Goal: Information Seeking & Learning: Find specific fact

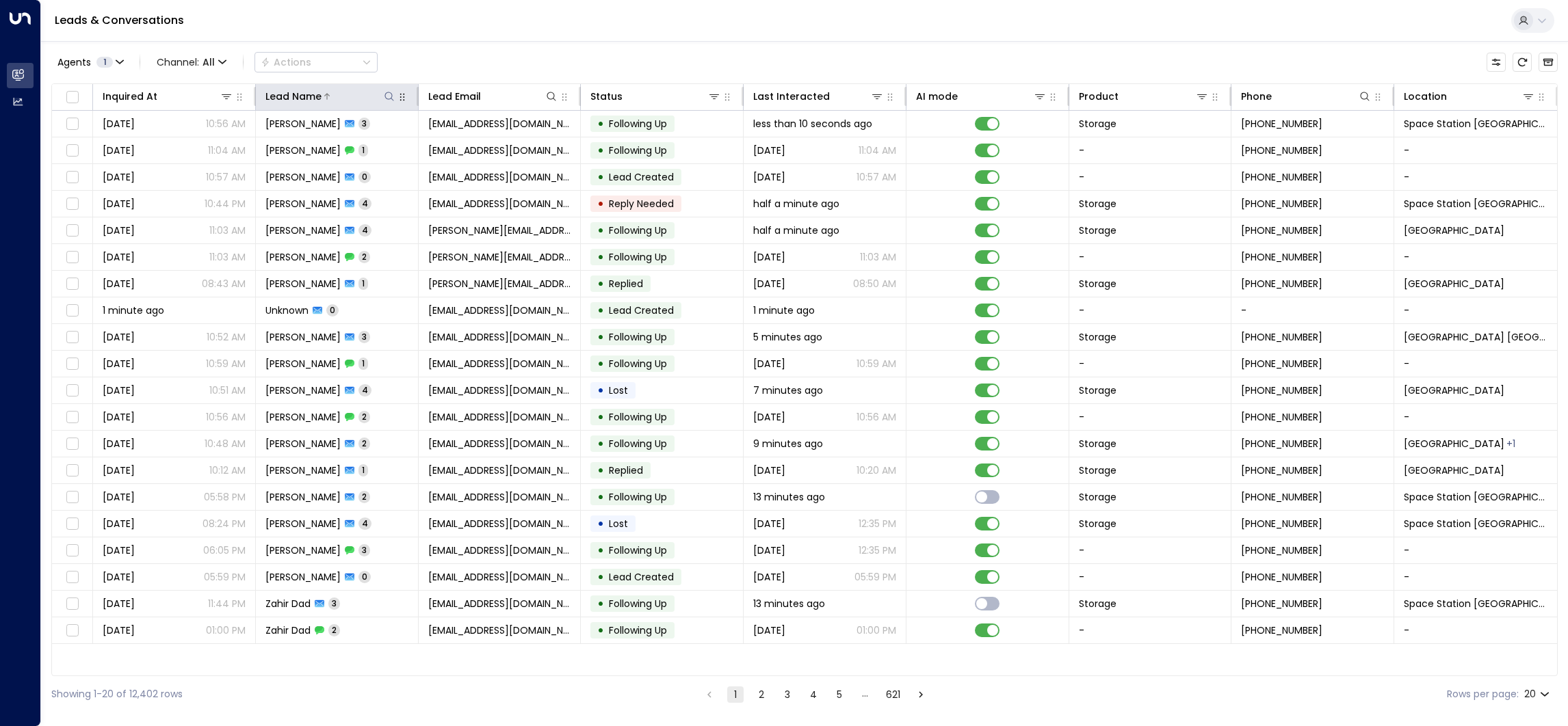
click at [393, 97] on icon at bounding box center [389, 97] width 11 height 11
type input "******"
click at [468, 30] on div "Leads & Conversations" at bounding box center [805, 21] width 1527 height 42
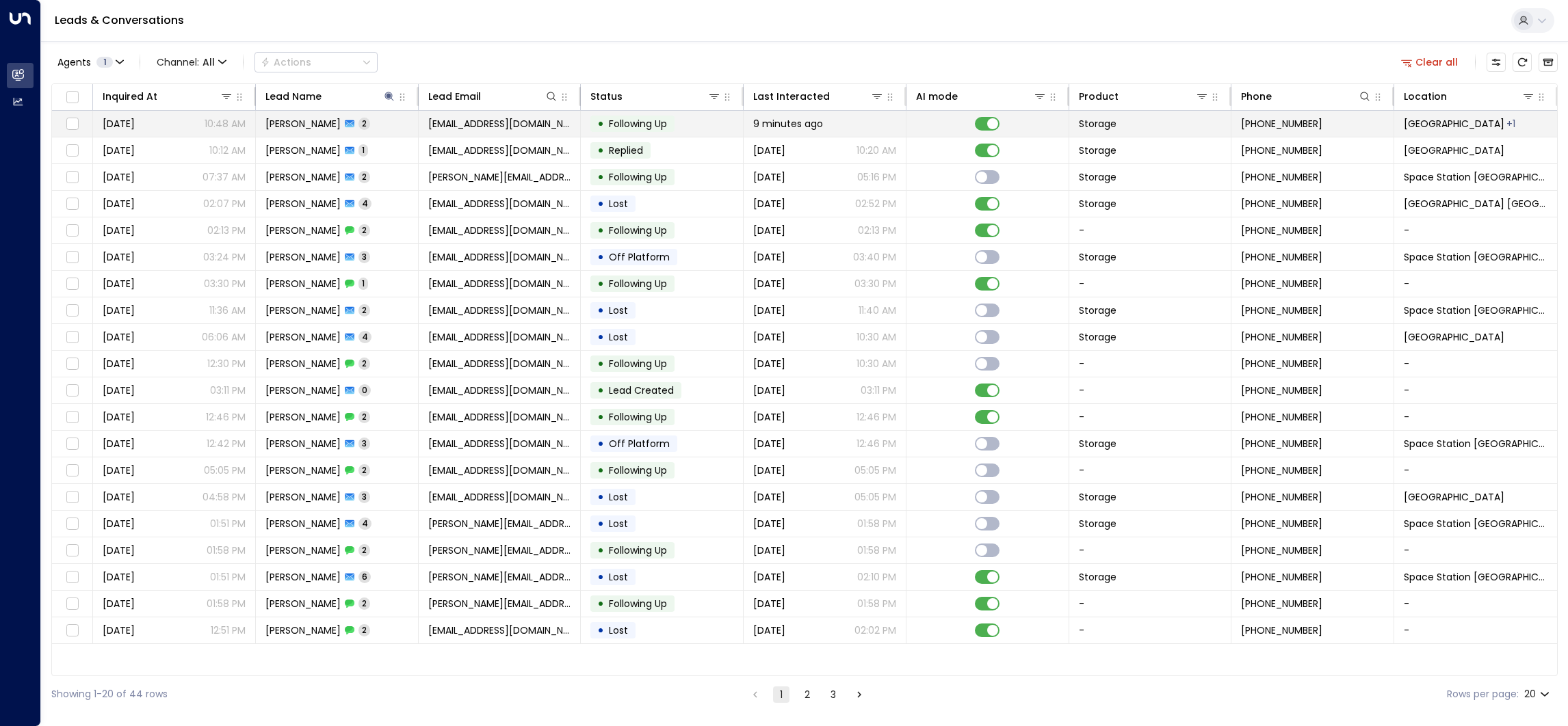
click at [892, 129] on div "9 minutes ago" at bounding box center [824, 123] width 143 height 14
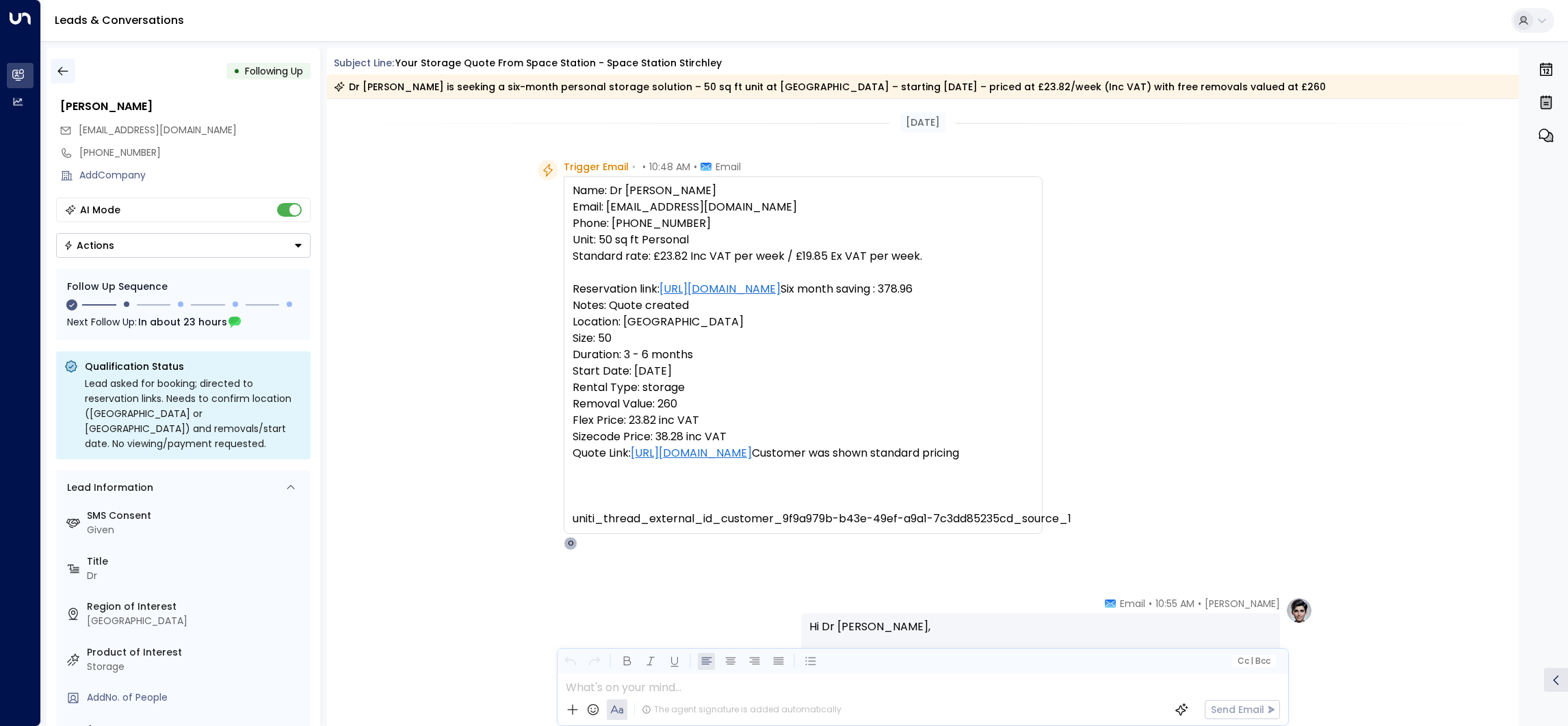
click at [64, 72] on icon "button" at bounding box center [63, 71] width 14 height 14
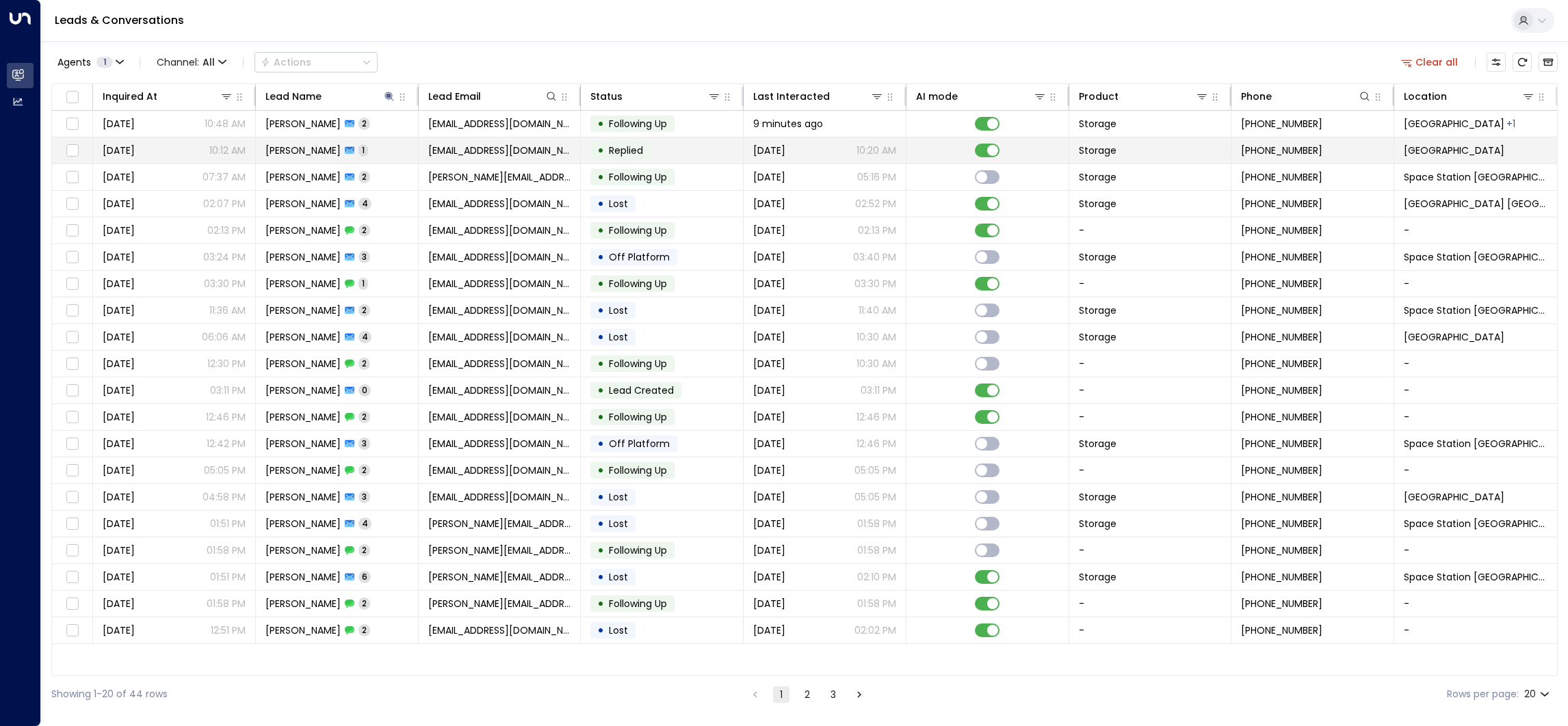
click at [298, 149] on span "[PERSON_NAME]" at bounding box center [302, 150] width 75 height 14
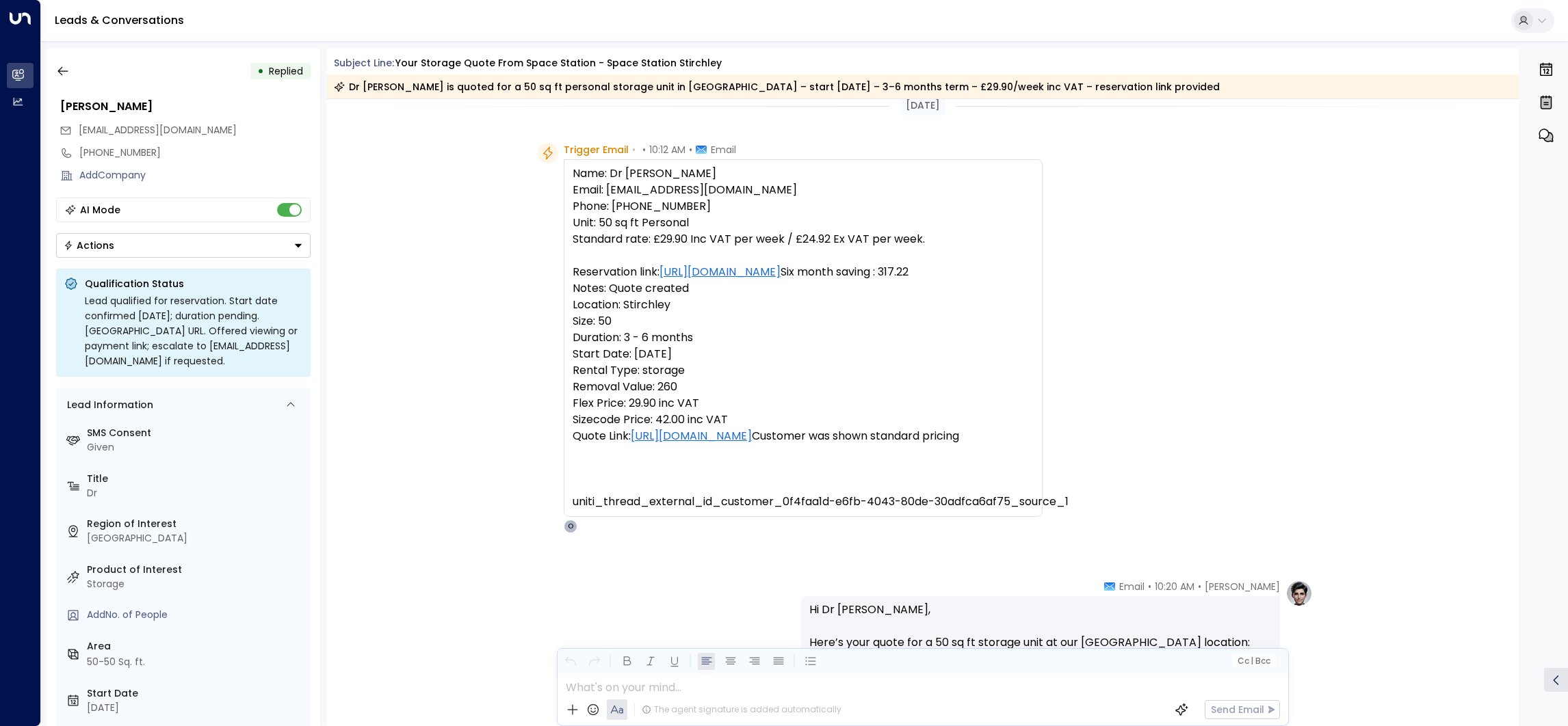
scroll to position [10, 0]
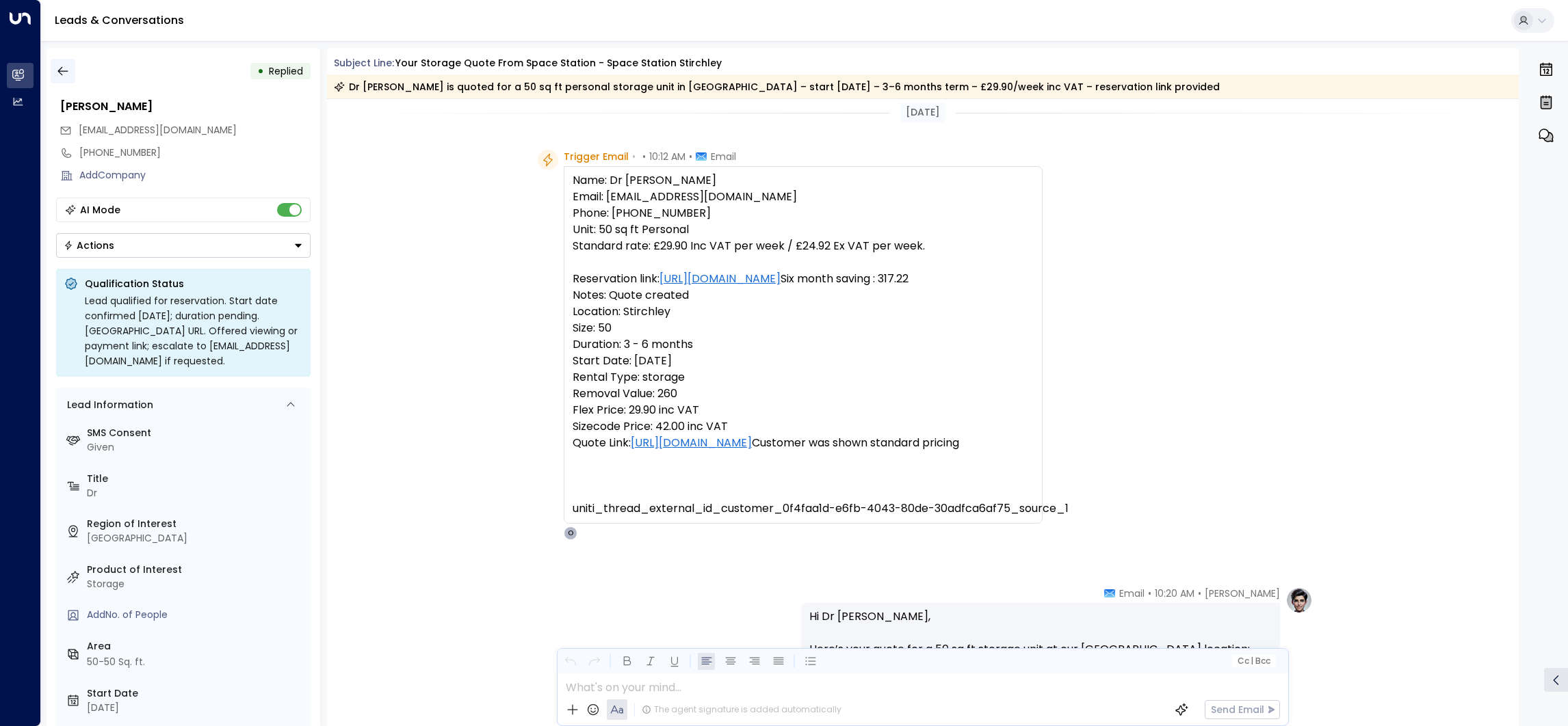
click at [58, 64] on icon "button" at bounding box center [63, 71] width 14 height 14
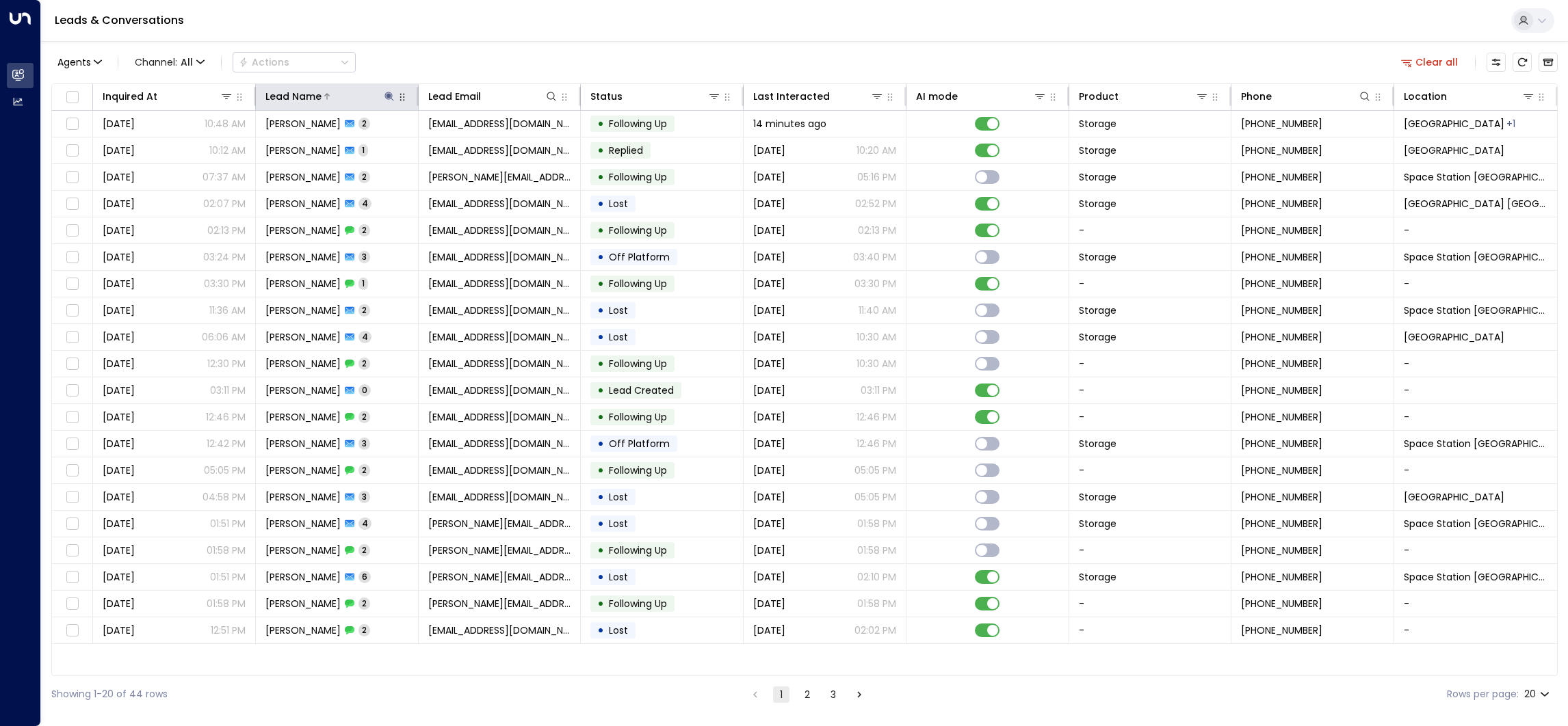
click at [389, 97] on icon at bounding box center [389, 96] width 9 height 9
click at [480, 149] on button "button" at bounding box center [475, 147] width 18 height 18
click at [441, 146] on input "text" at bounding box center [389, 146] width 189 height 25
type input "*****"
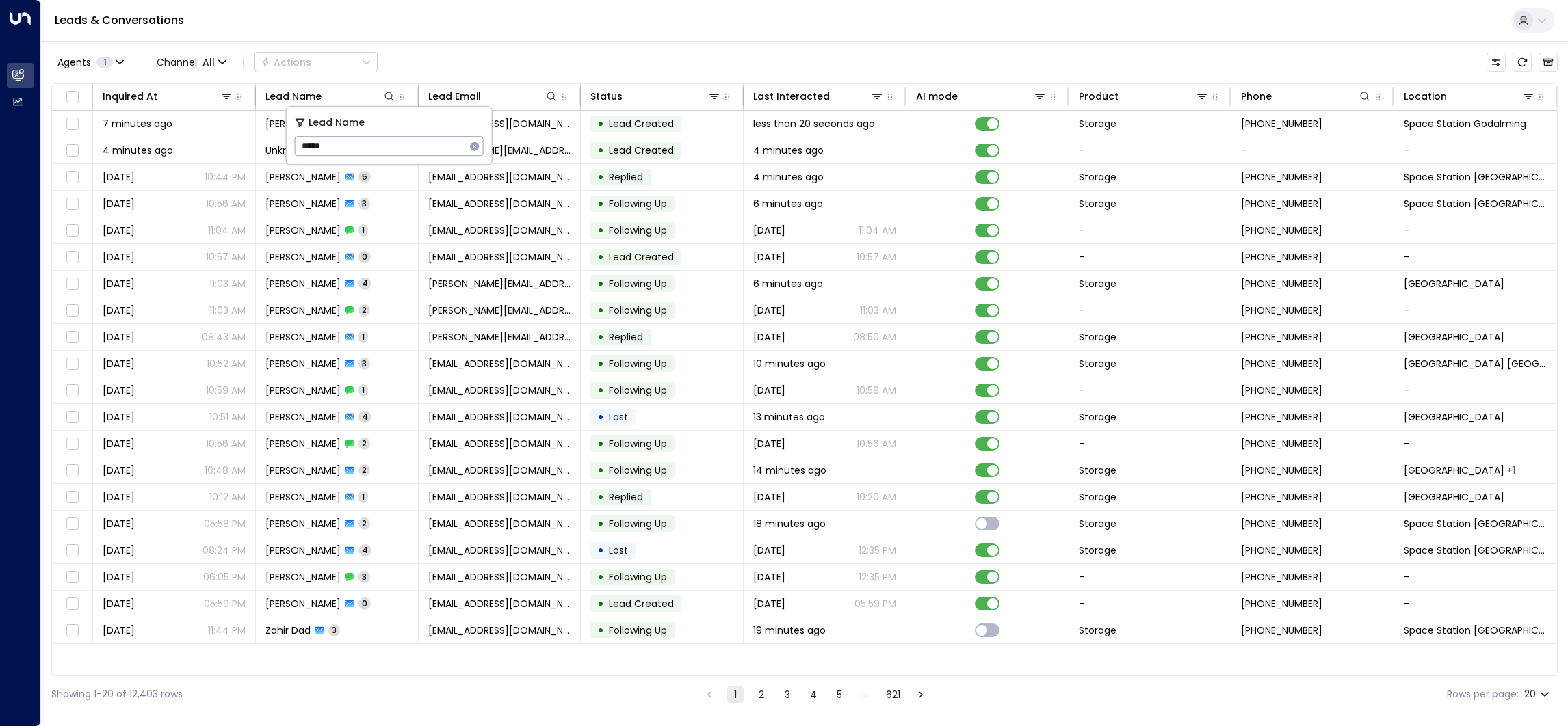
click at [468, 43] on div "Agents 1 Channel: All Actions Inquired At Lead Name Lead Email Status Last Inte…" at bounding box center [805, 376] width 1507 height 671
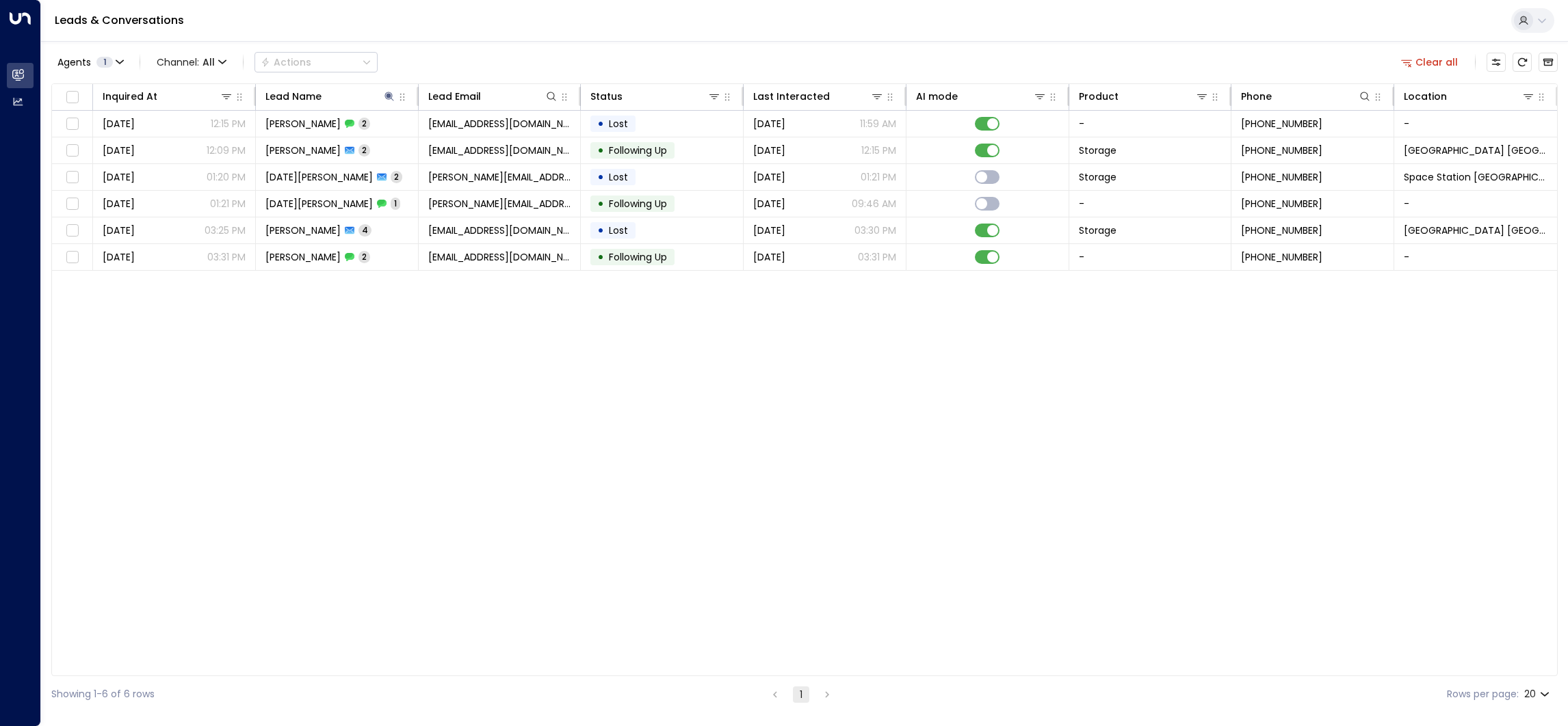
click at [359, 122] on span "2" at bounding box center [364, 123] width 11 height 11
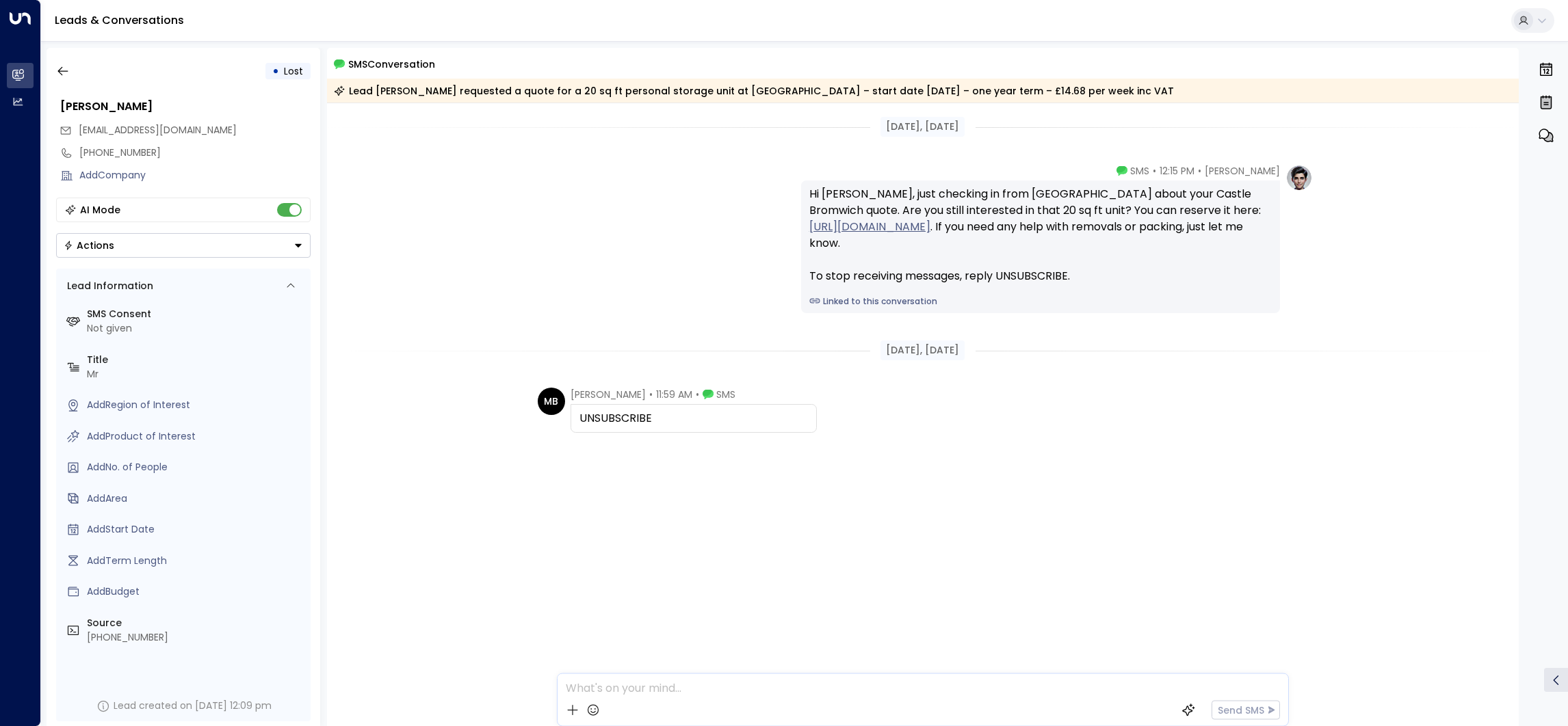
drag, startPoint x: 682, startPoint y: 423, endPoint x: 559, endPoint y: 427, distance: 123.1
click at [559, 427] on div "MB [PERSON_NAME] • 11:59 AM • SMS UNSUBSCRIBE" at bounding box center [677, 410] width 279 height 45
copy div "UNSUBSCRIBE"
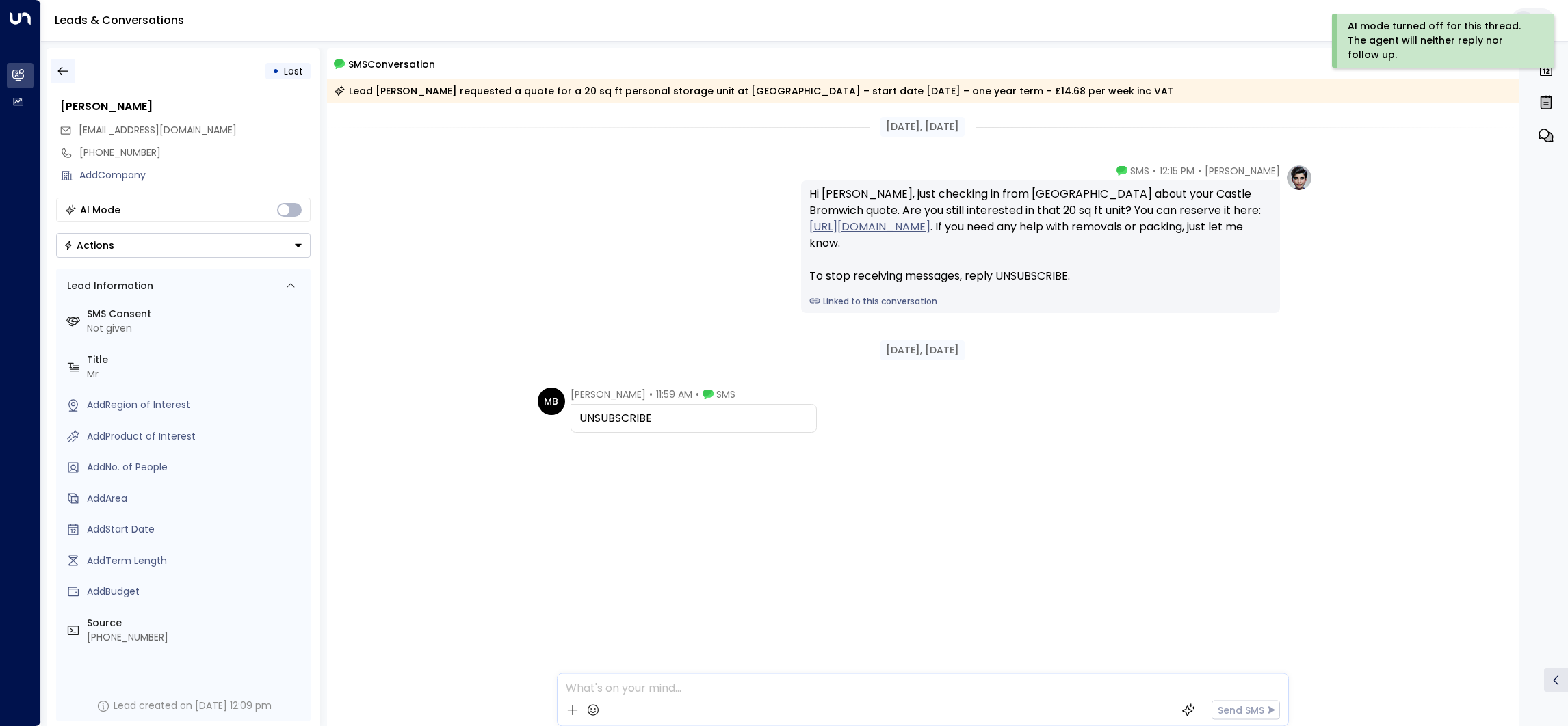
click at [64, 66] on icon "button" at bounding box center [63, 71] width 14 height 14
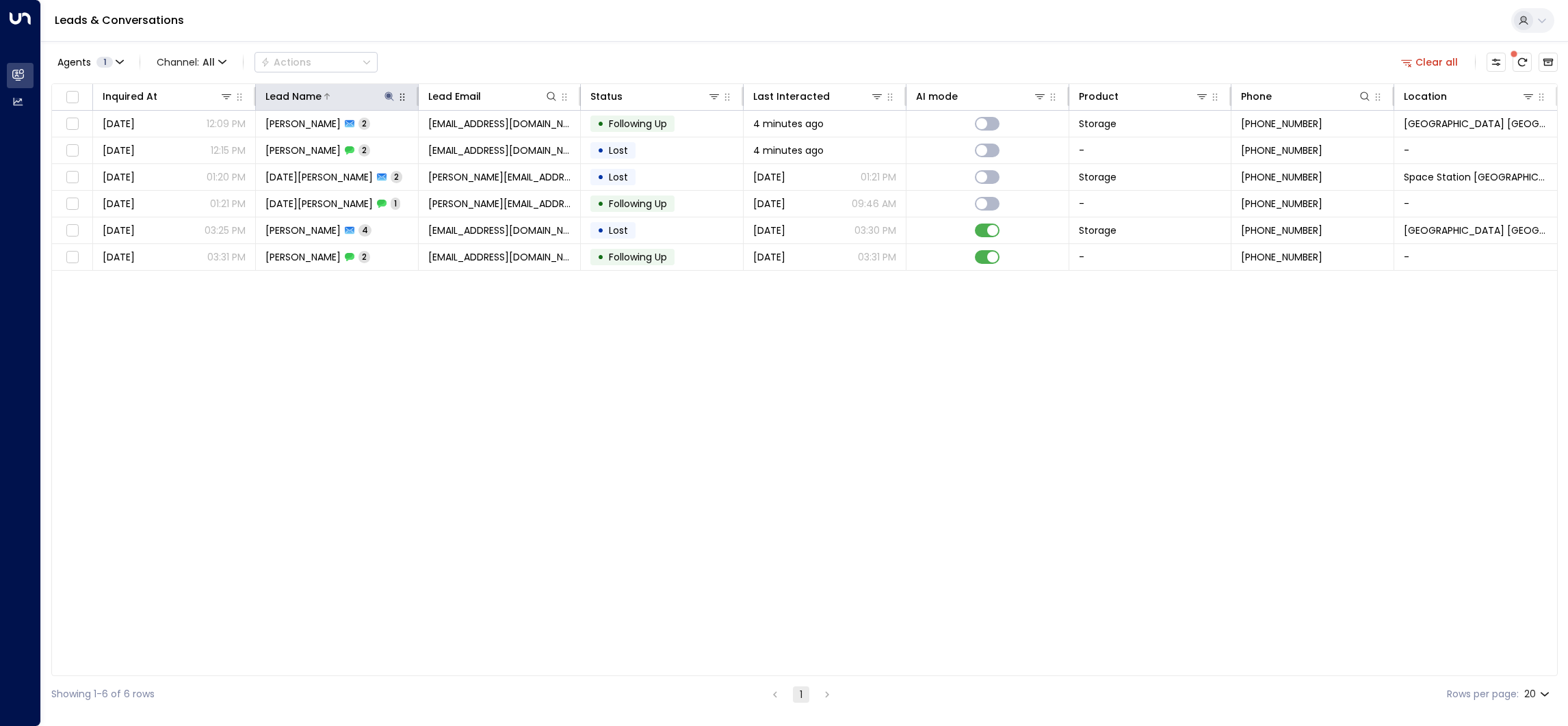
click at [384, 93] on icon at bounding box center [389, 97] width 11 height 11
click at [474, 144] on icon "button" at bounding box center [474, 146] width 9 height 9
click at [426, 145] on input "text" at bounding box center [389, 146] width 189 height 25
paste input "********"
type input "********"
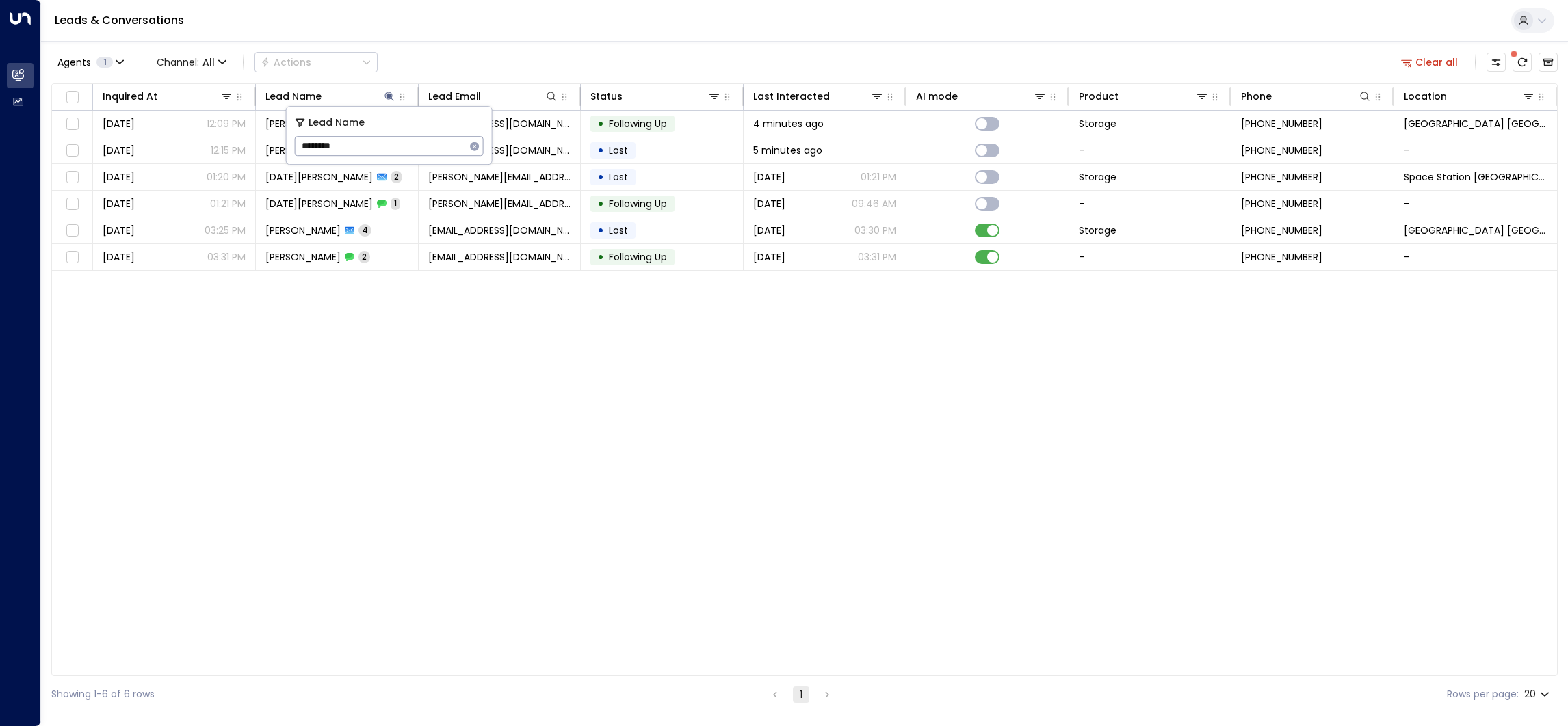
click at [476, 43] on div "Agents 1 Channel: All Actions Clear all Inquired At Lead Name Lead Email Status…" at bounding box center [805, 376] width 1507 height 671
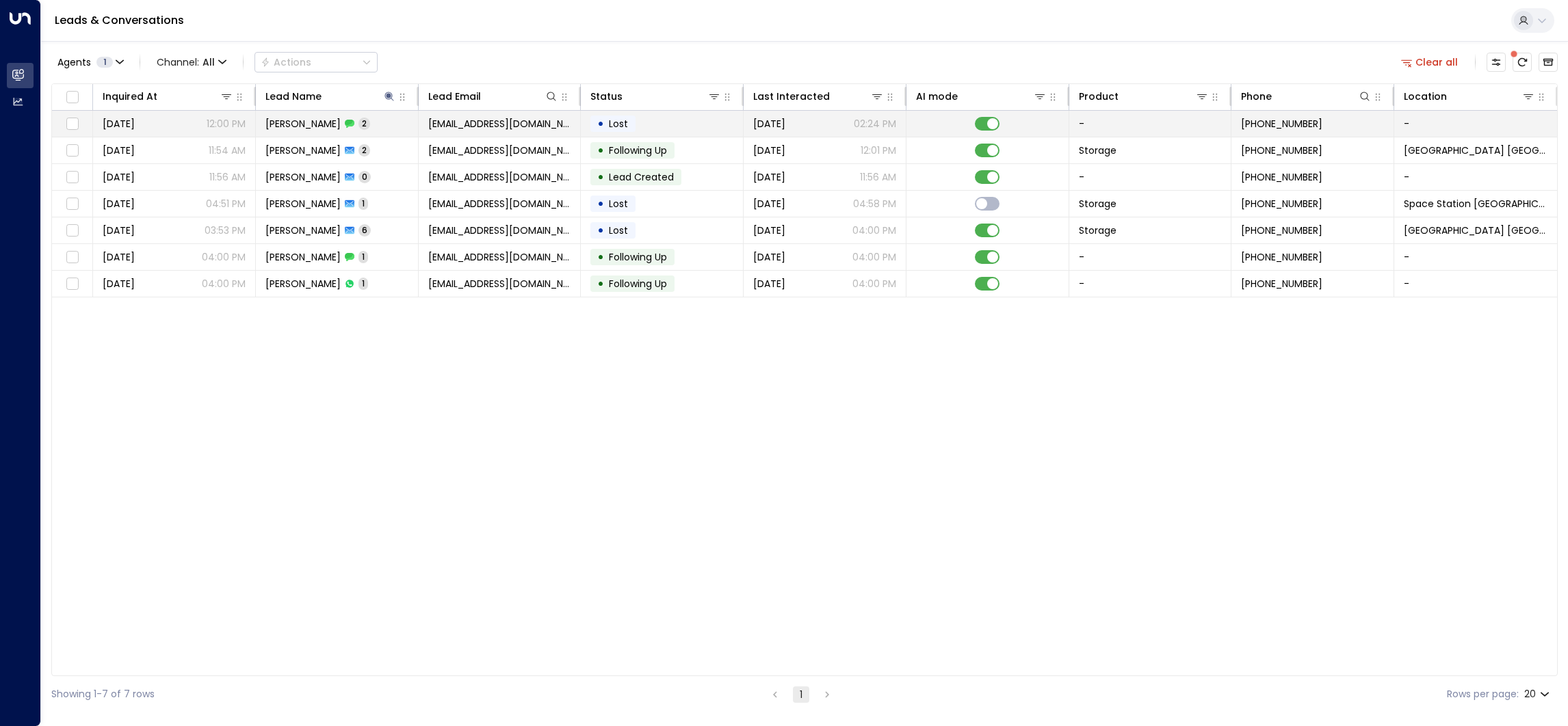
click at [344, 124] on div "[PERSON_NAME] 2" at bounding box center [318, 123] width 105 height 14
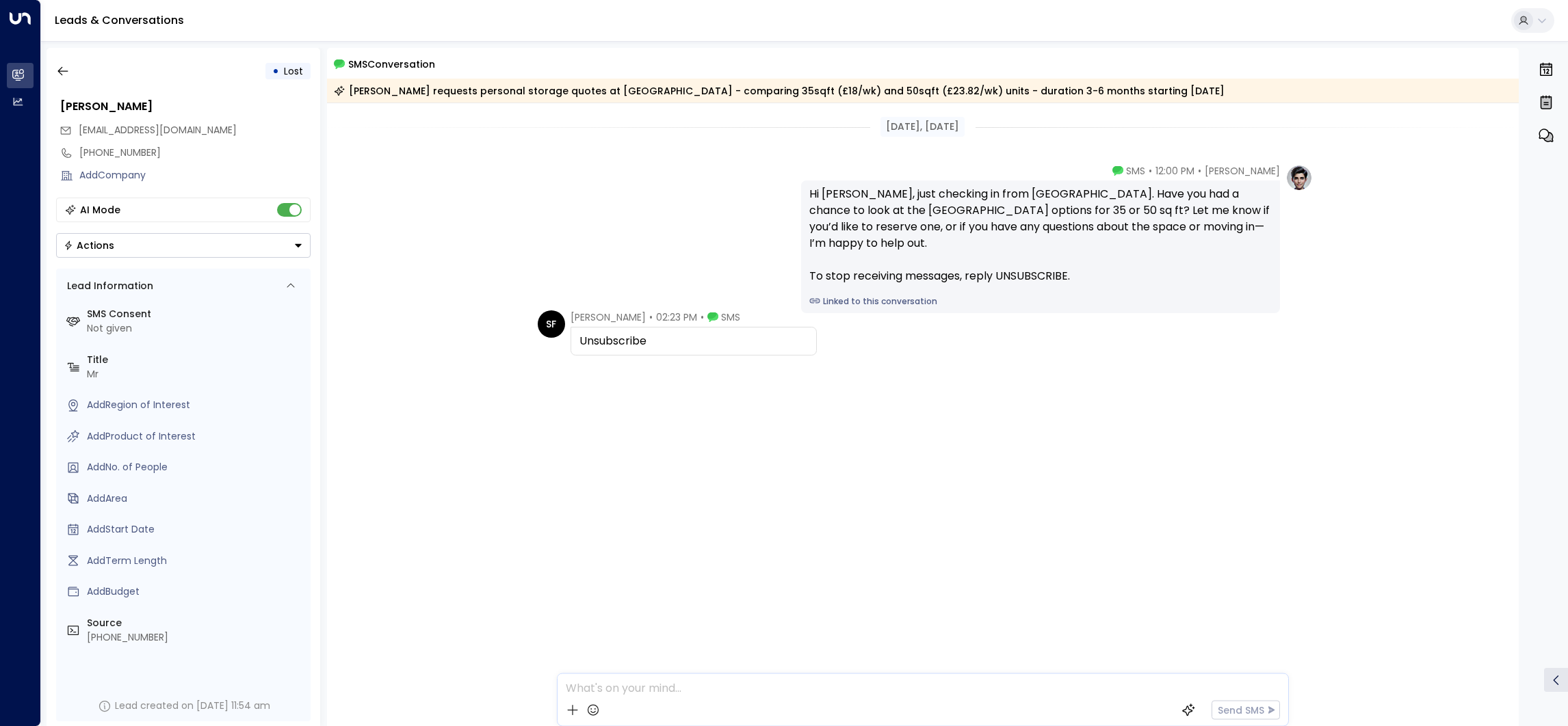
drag, startPoint x: 717, startPoint y: 342, endPoint x: 472, endPoint y: 343, distance: 245.0
click at [472, 343] on div "SF [PERSON_NAME] • 02:23 PM • SMS Unsubscribe" at bounding box center [923, 401] width 1192 height 182
copy div "[PERSON_NAME] • 02:23 PM • SMS Unsubscribe"
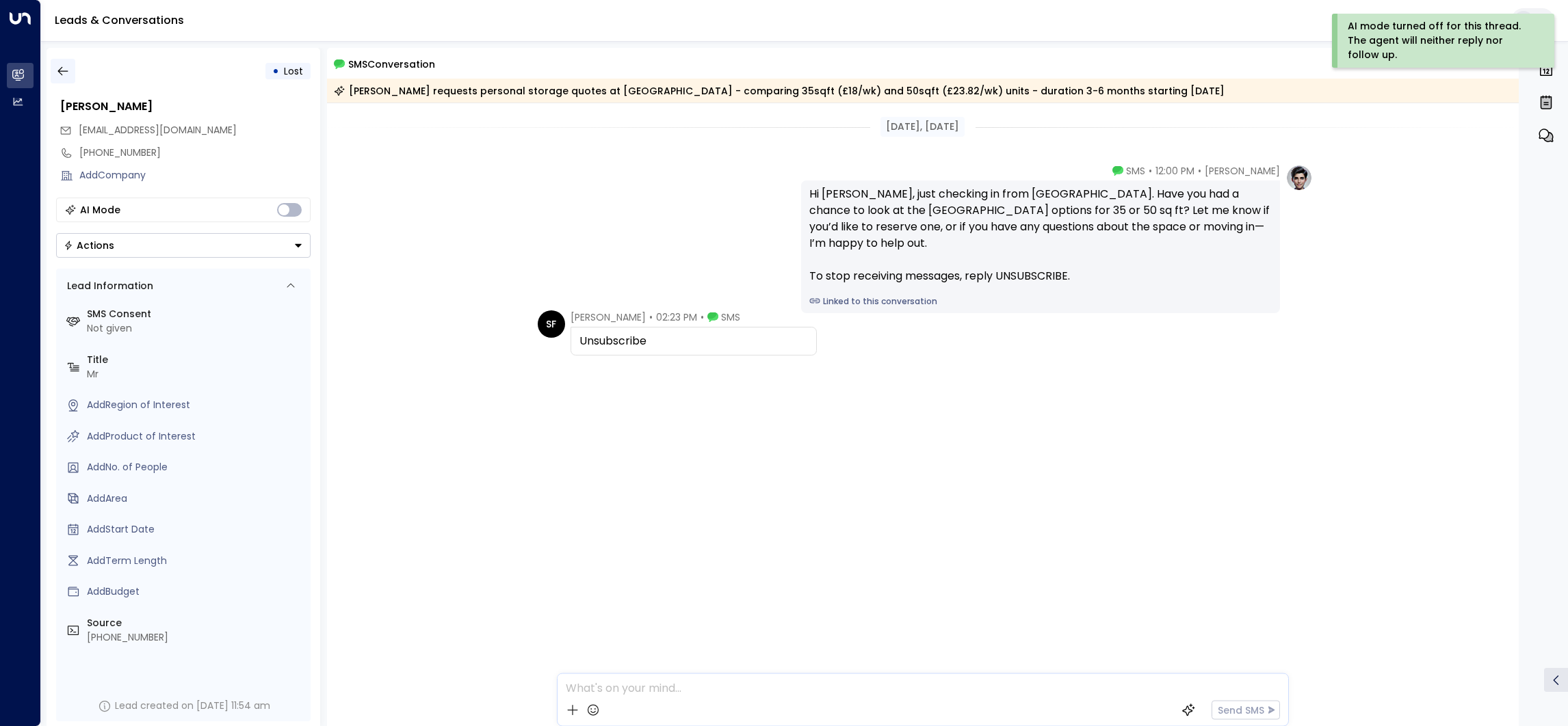
click at [65, 67] on icon "button" at bounding box center [63, 71] width 14 height 14
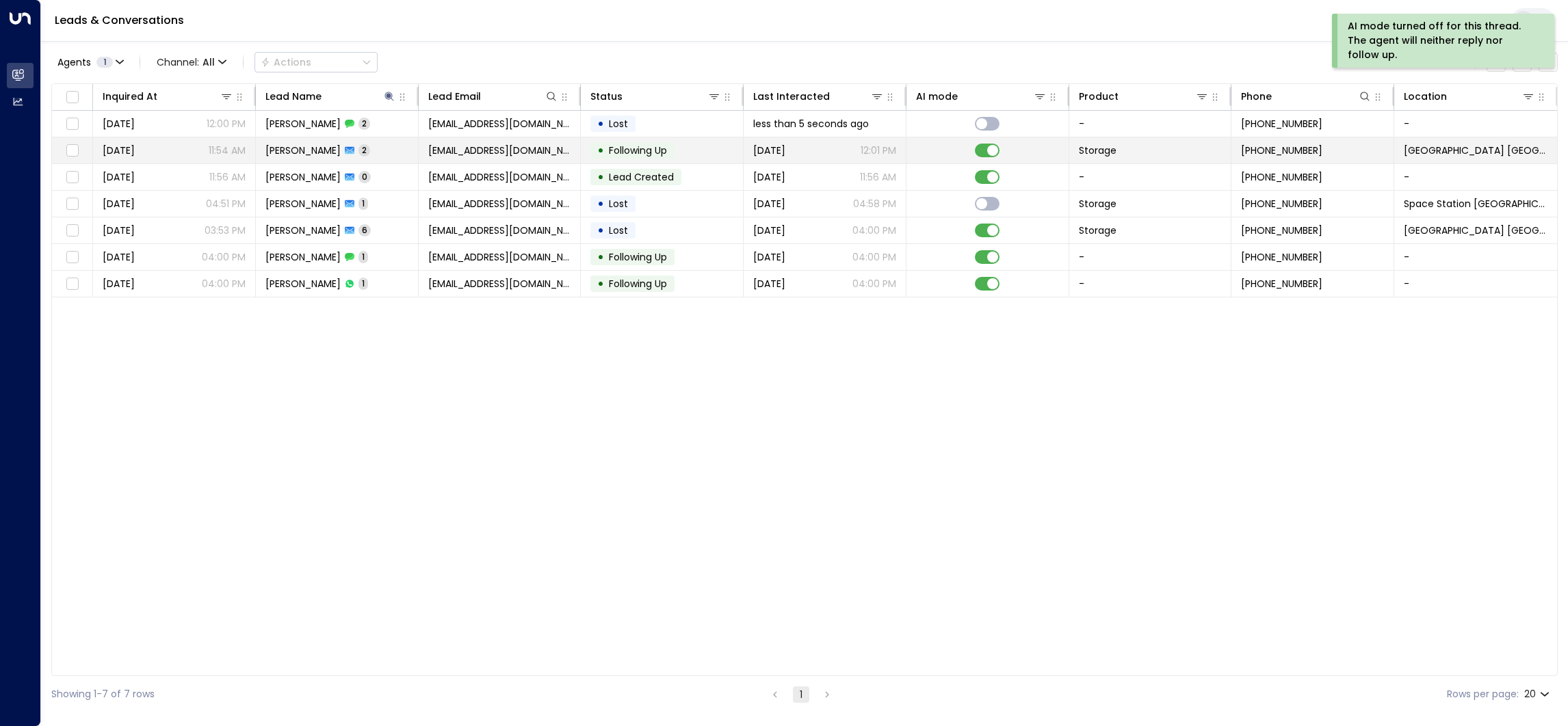
click at [502, 140] on td "[EMAIL_ADDRESS][DOMAIN_NAME]" at bounding box center [500, 151] width 163 height 26
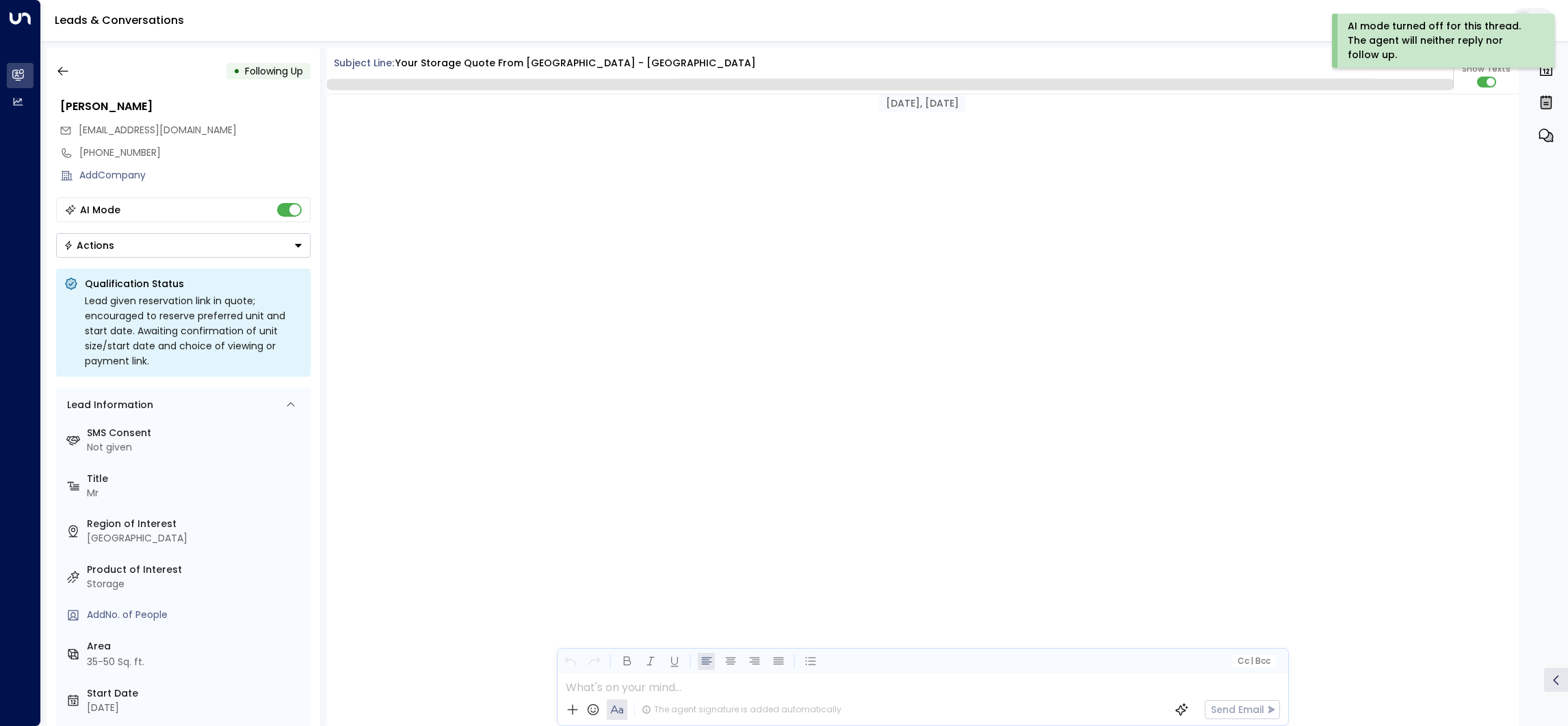
scroll to position [1123, 0]
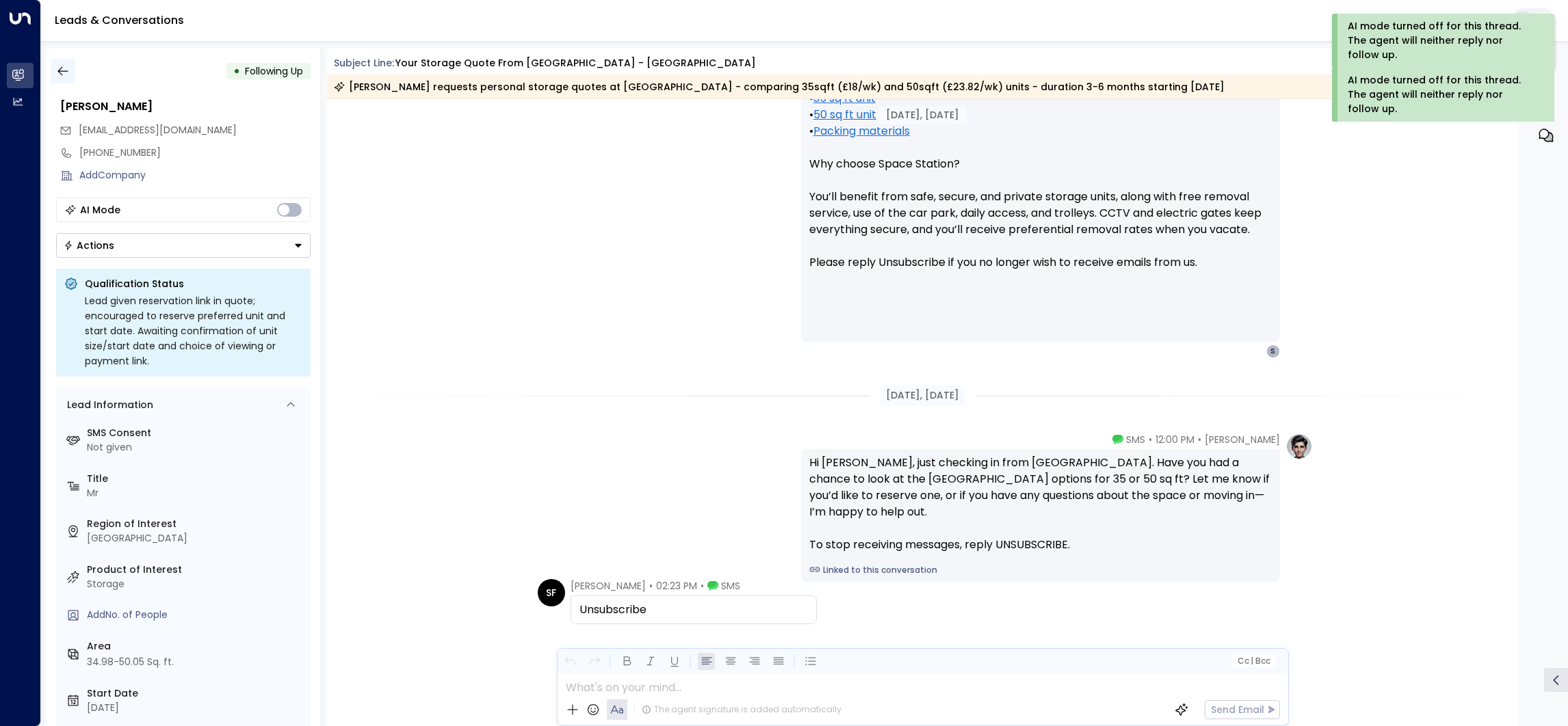
click at [67, 72] on icon "button" at bounding box center [63, 71] width 14 height 14
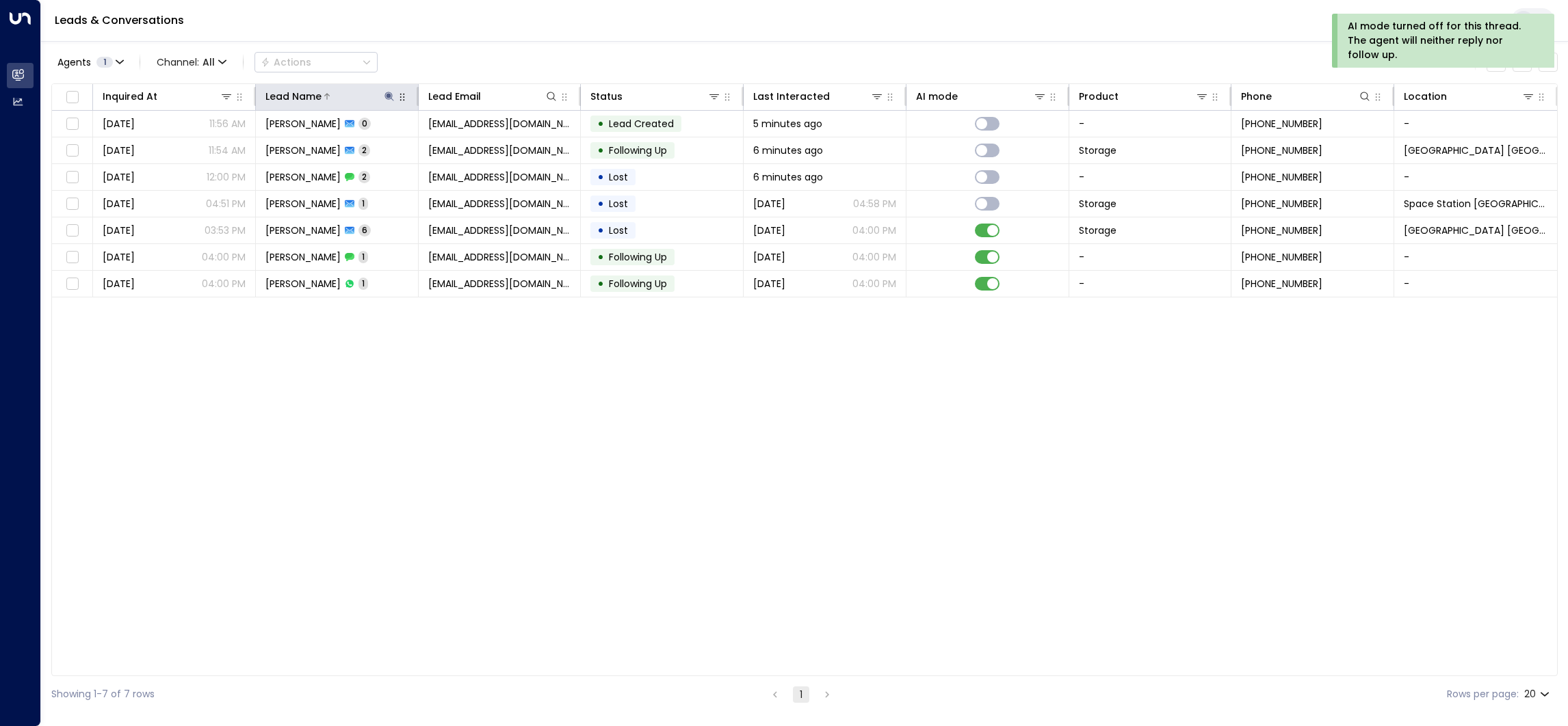
click at [385, 100] on icon at bounding box center [389, 97] width 11 height 11
click at [472, 144] on icon "button" at bounding box center [474, 146] width 9 height 9
click at [422, 144] on input "text" at bounding box center [389, 146] width 189 height 25
paste input "****"
type input "****"
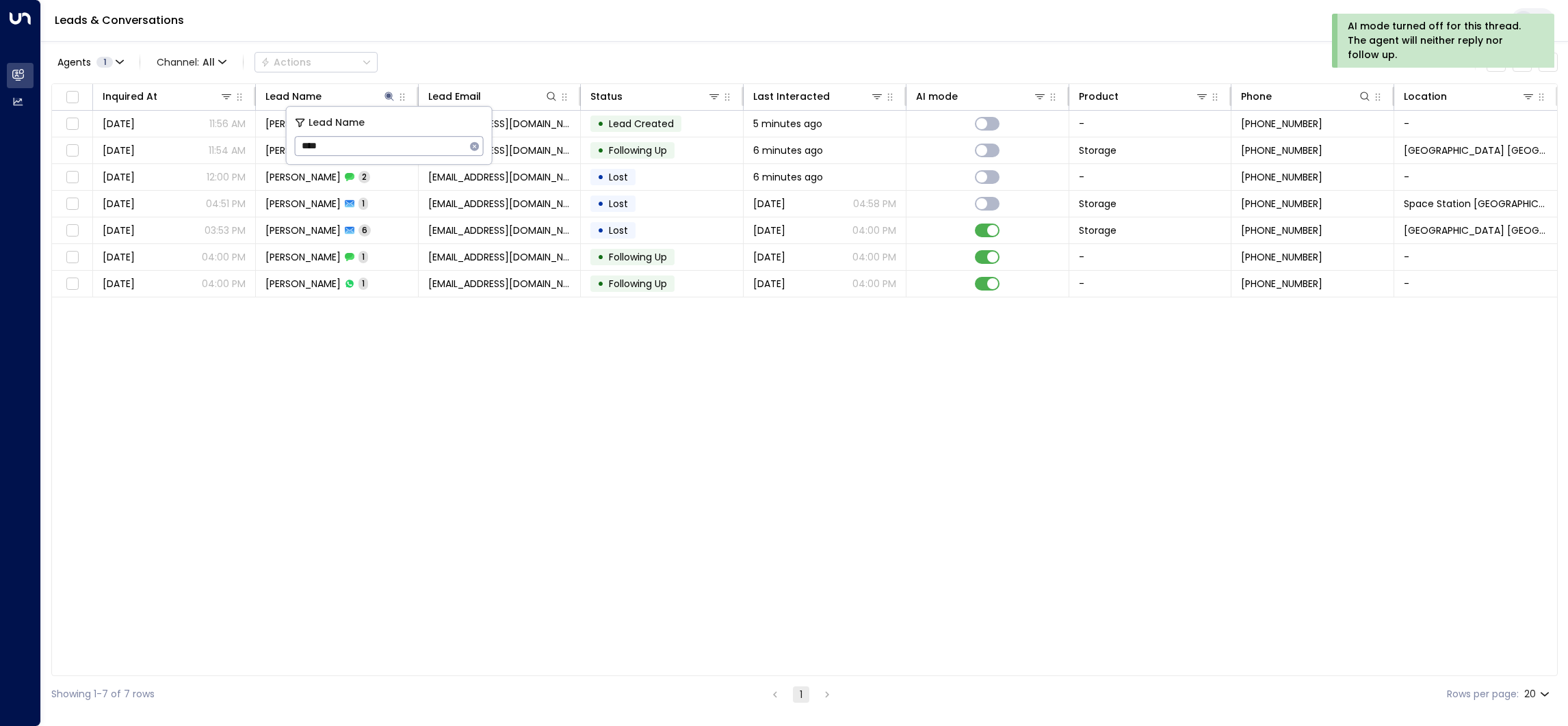
click at [464, 58] on div "Agents 1 Channel: All Actions Clear all" at bounding box center [805, 62] width 1507 height 29
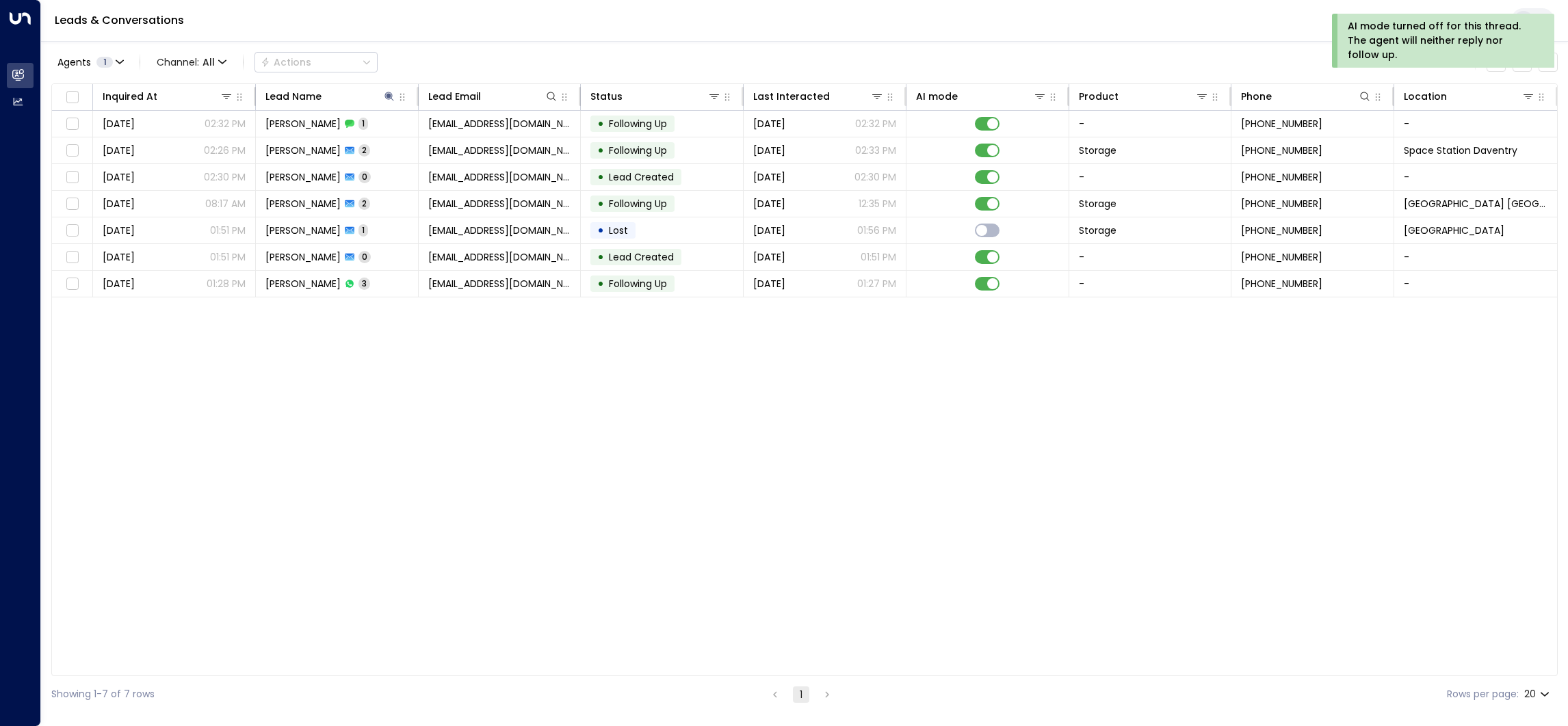
click at [384, 129] on td "[PERSON_NAME] 1" at bounding box center [337, 123] width 163 height 26
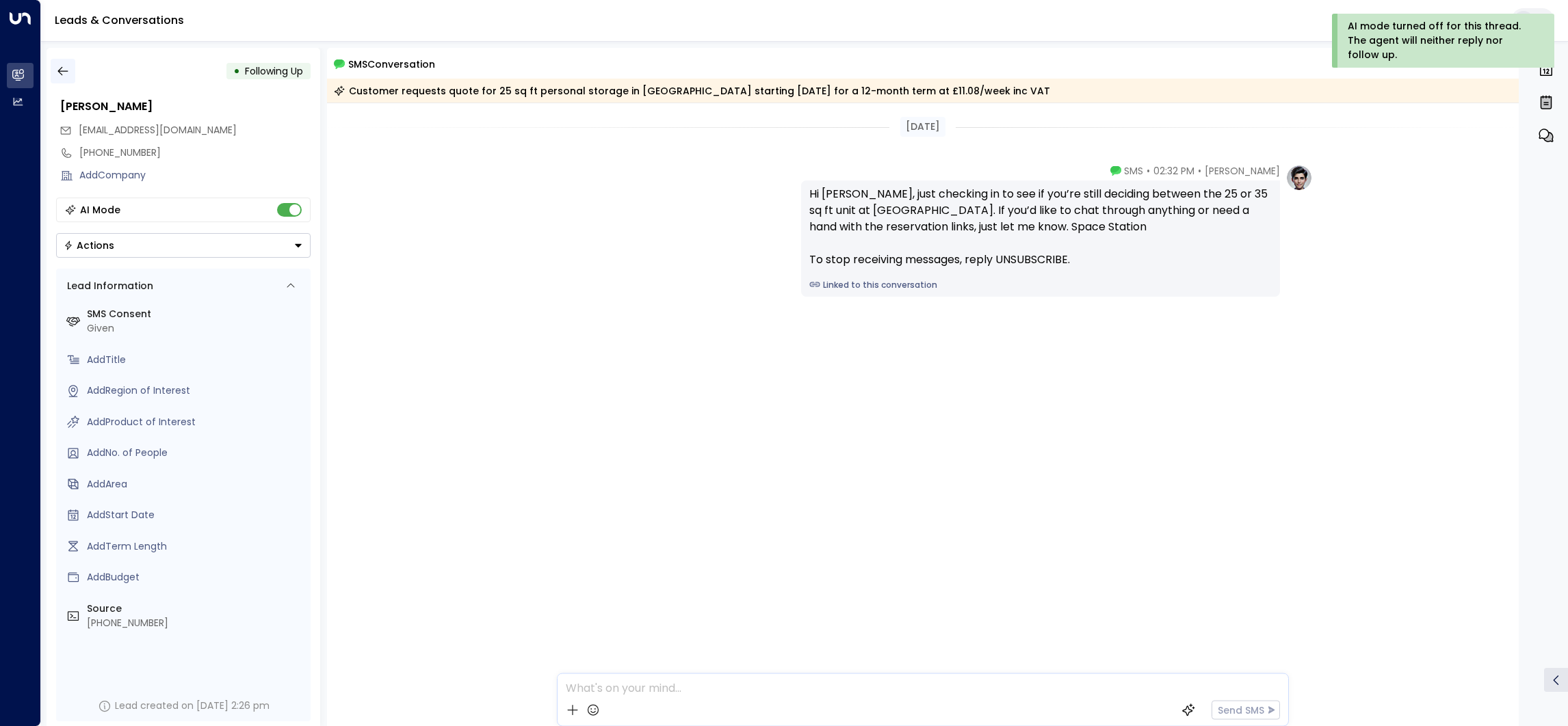
click at [66, 70] on icon "button" at bounding box center [63, 71] width 14 height 14
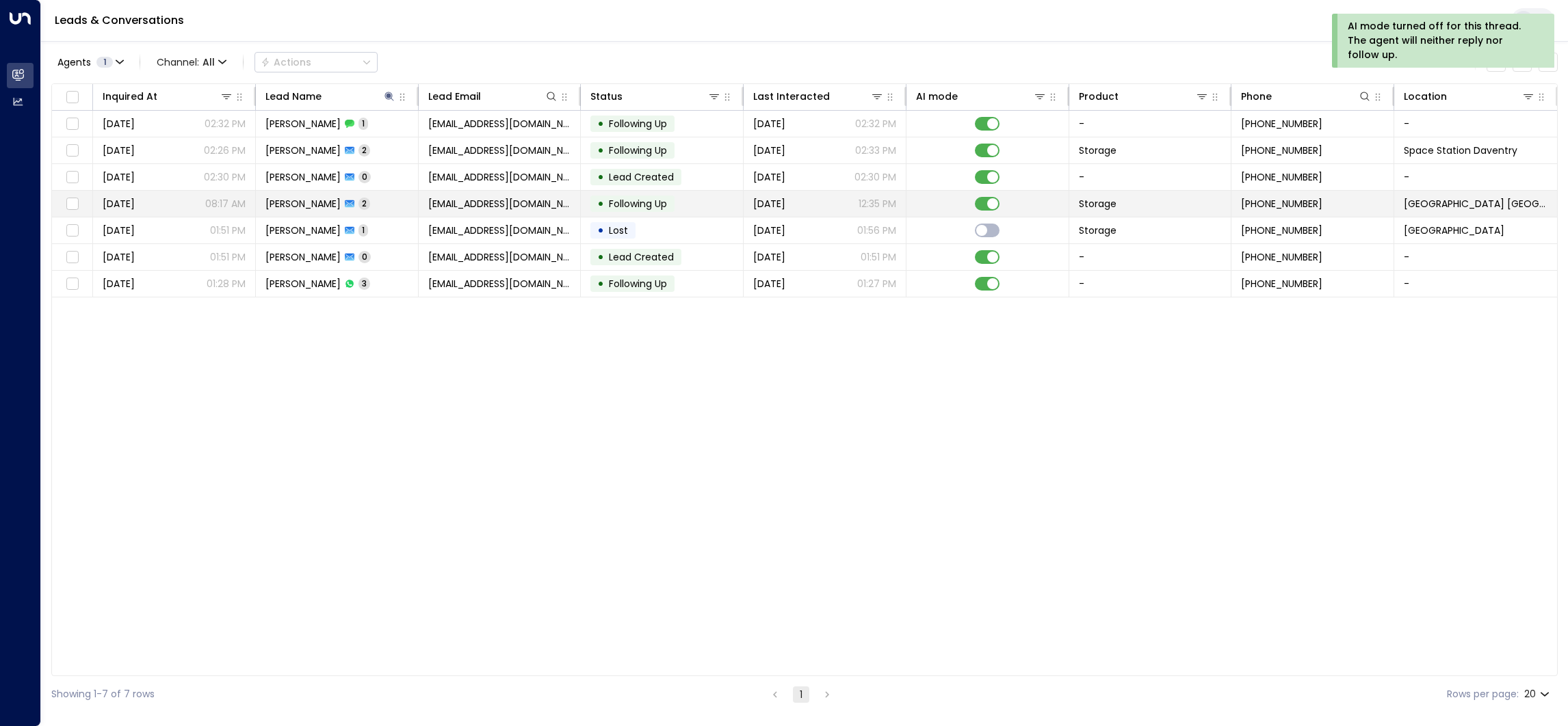
click at [331, 206] on span "[PERSON_NAME]" at bounding box center [302, 203] width 75 height 14
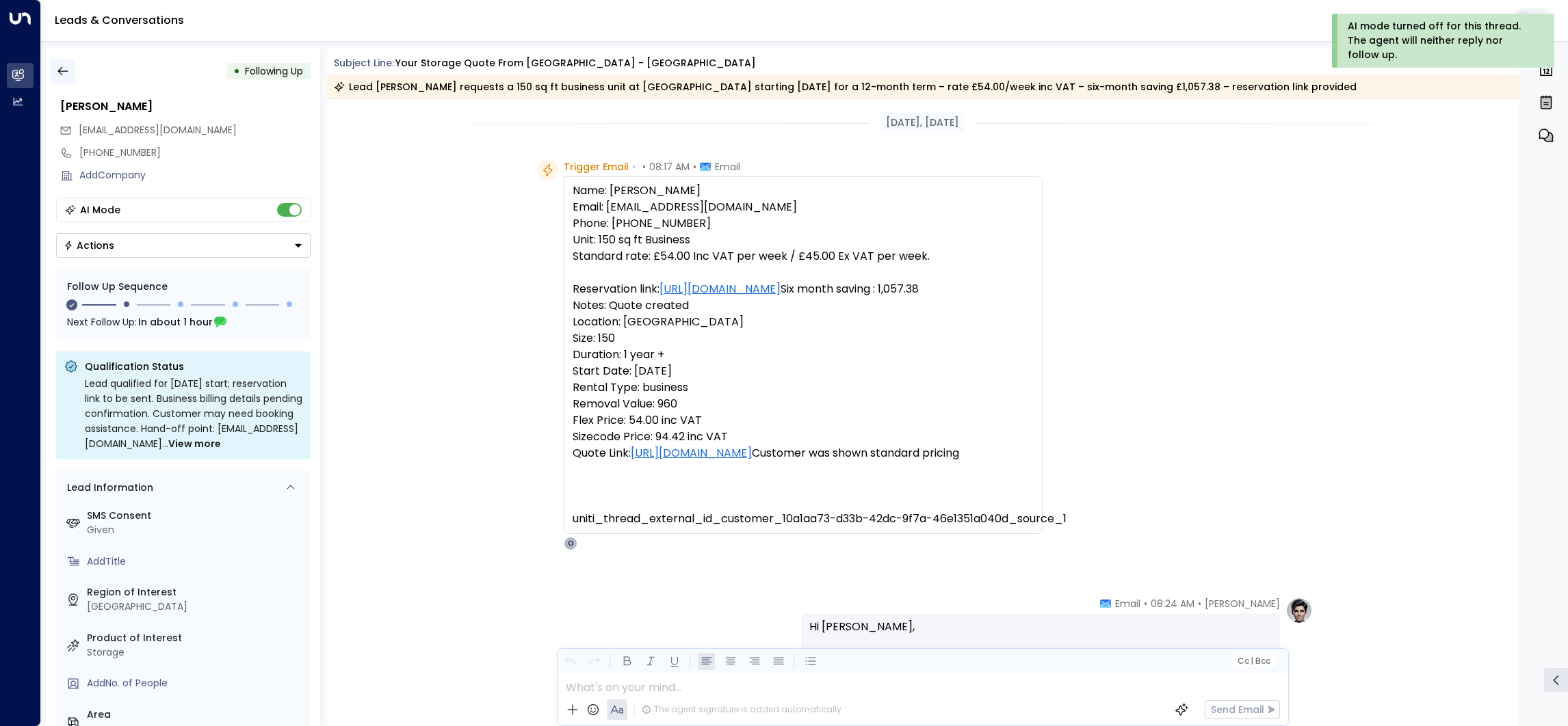
click at [68, 73] on icon "button" at bounding box center [63, 71] width 14 height 14
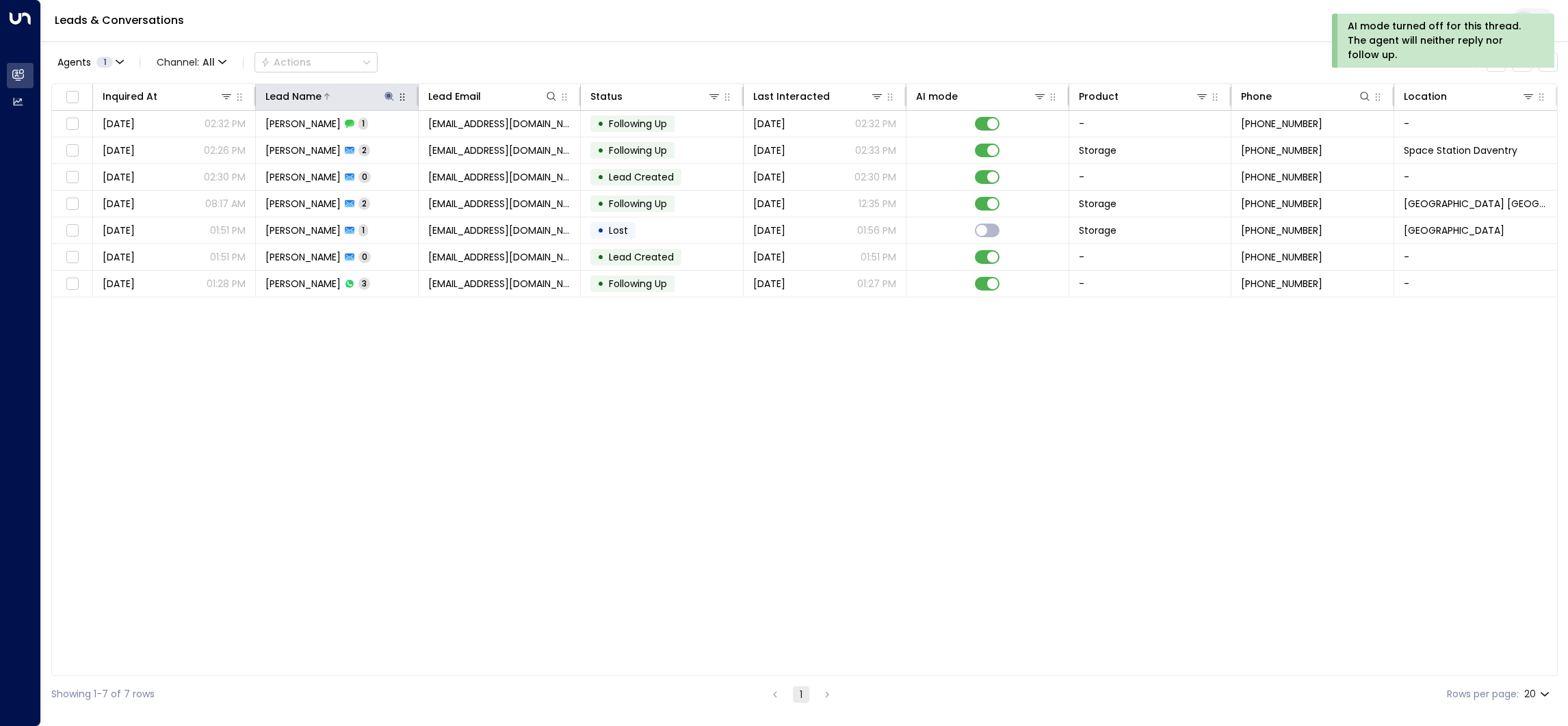
click at [388, 93] on icon at bounding box center [389, 96] width 9 height 9
drag, startPoint x: 477, startPoint y: 144, endPoint x: 396, endPoint y: 142, distance: 81.0
click at [475, 144] on icon "button" at bounding box center [474, 146] width 9 height 9
click at [396, 142] on input "text" at bounding box center [389, 146] width 189 height 25
paste input "**********"
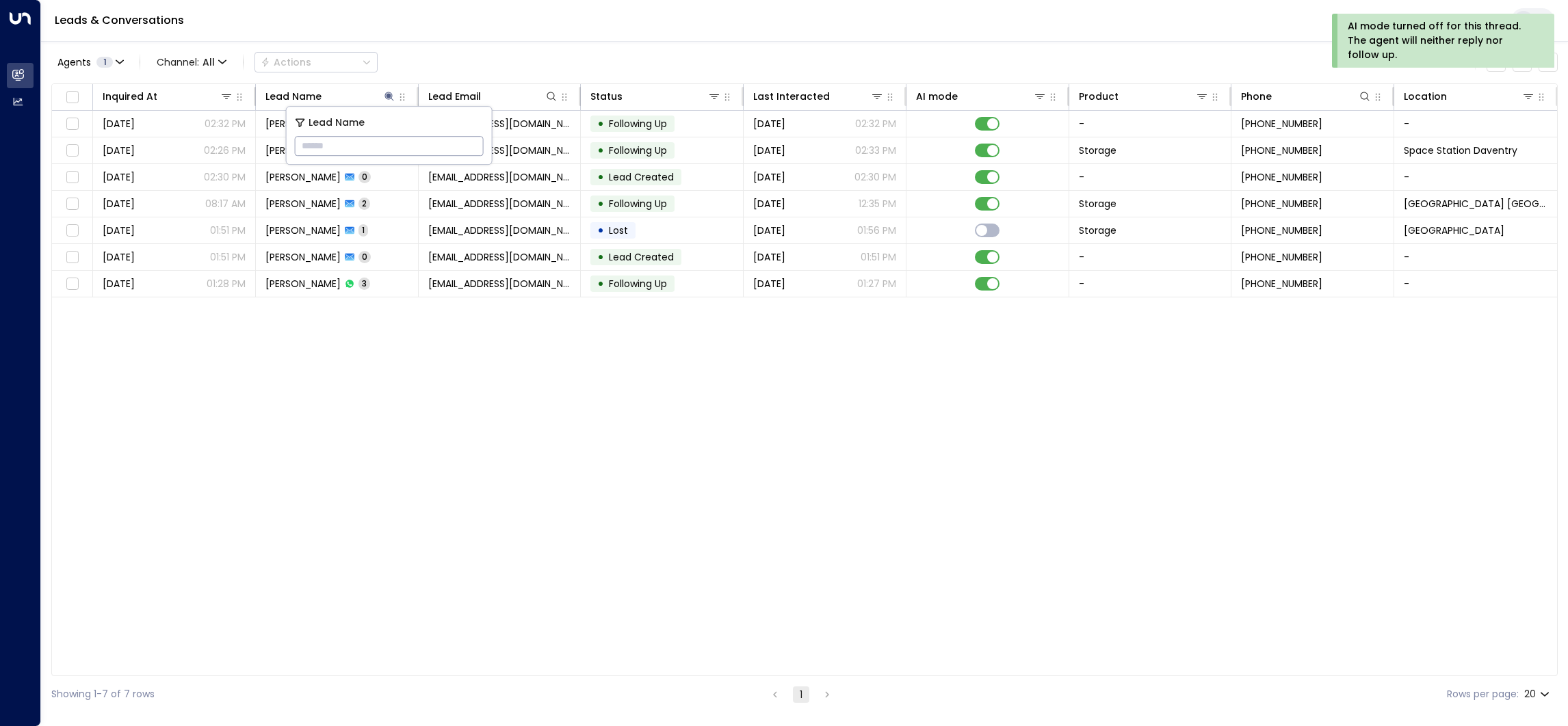
type input "**********"
click at [453, 6] on div "Leads & Conversations" at bounding box center [805, 21] width 1527 height 42
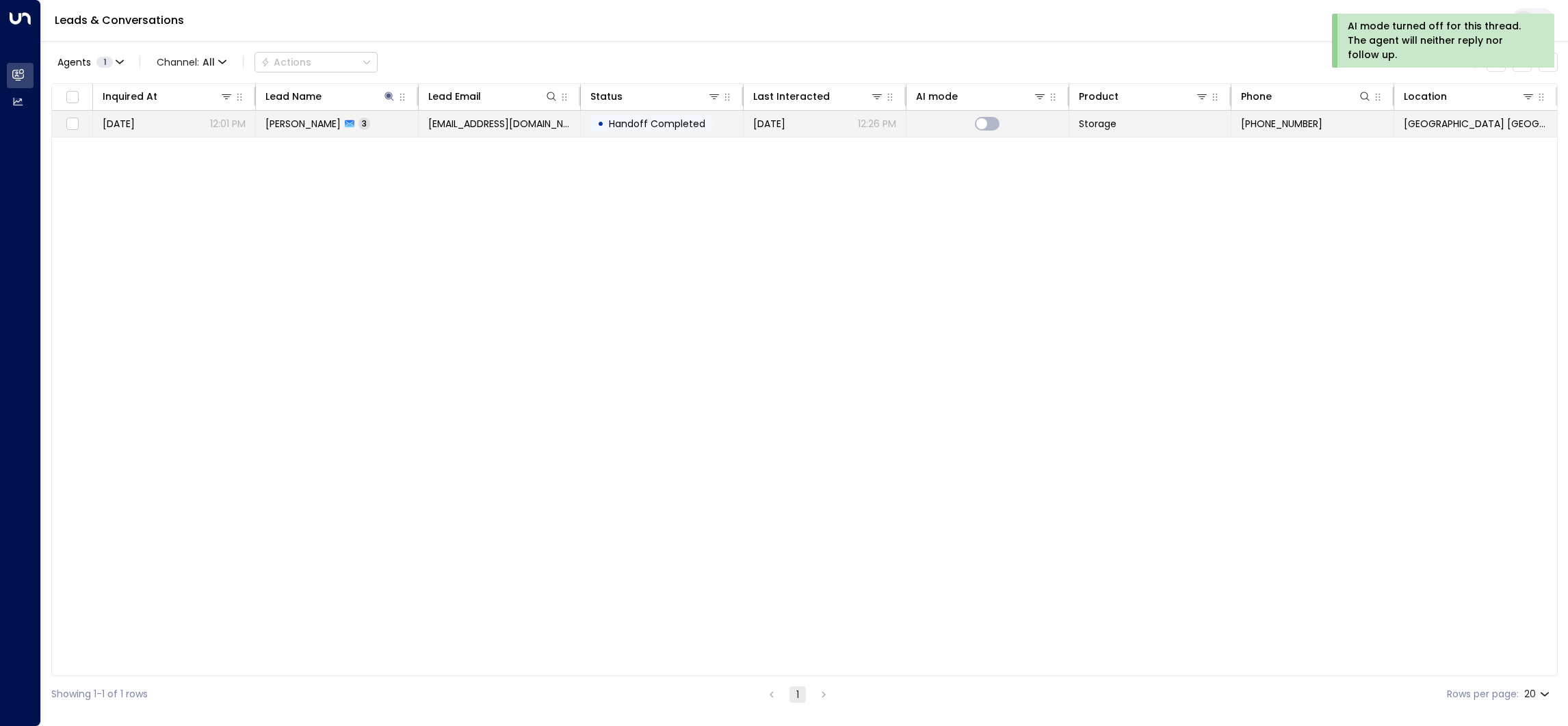
click at [377, 124] on td "[PERSON_NAME] 3" at bounding box center [337, 123] width 163 height 26
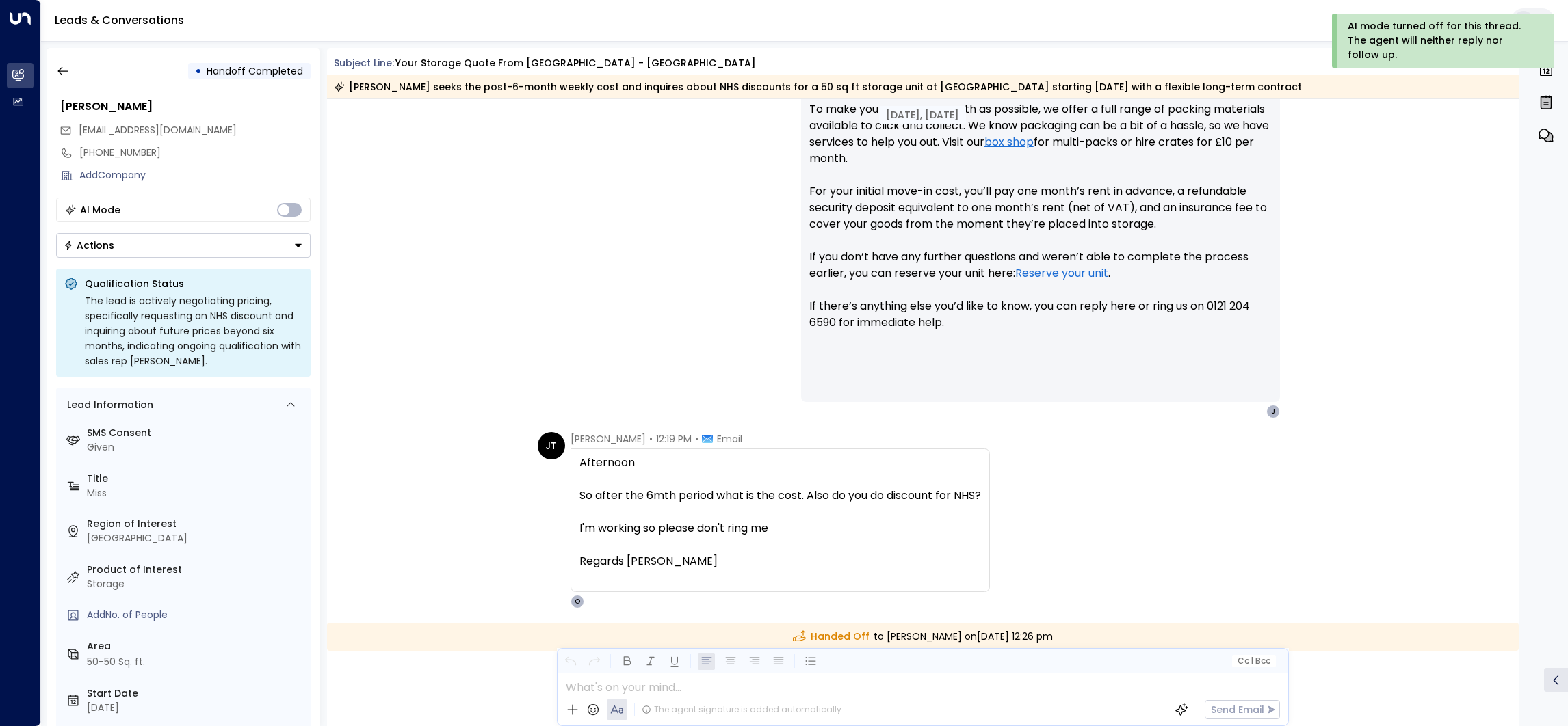
scroll to position [1031, 0]
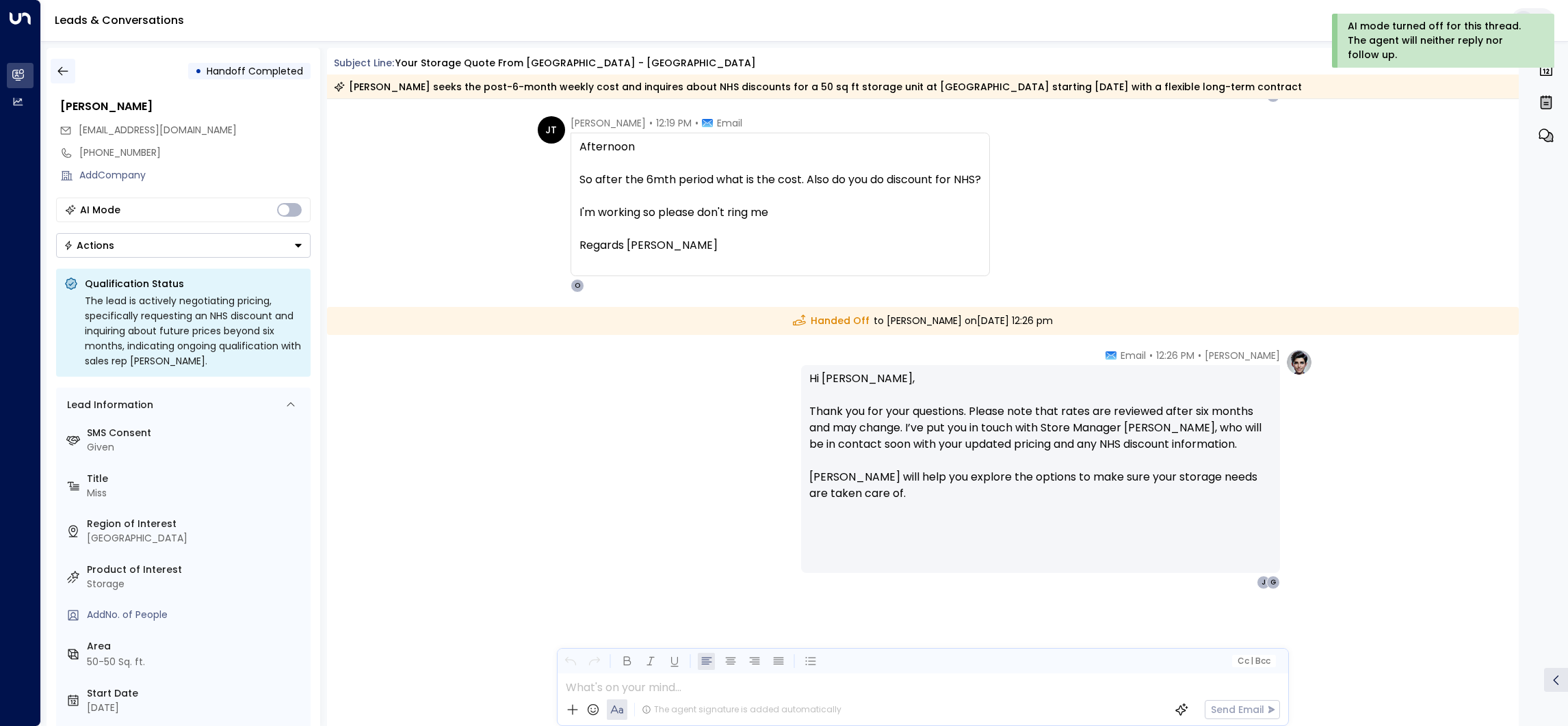
click at [68, 70] on icon "button" at bounding box center [63, 71] width 14 height 14
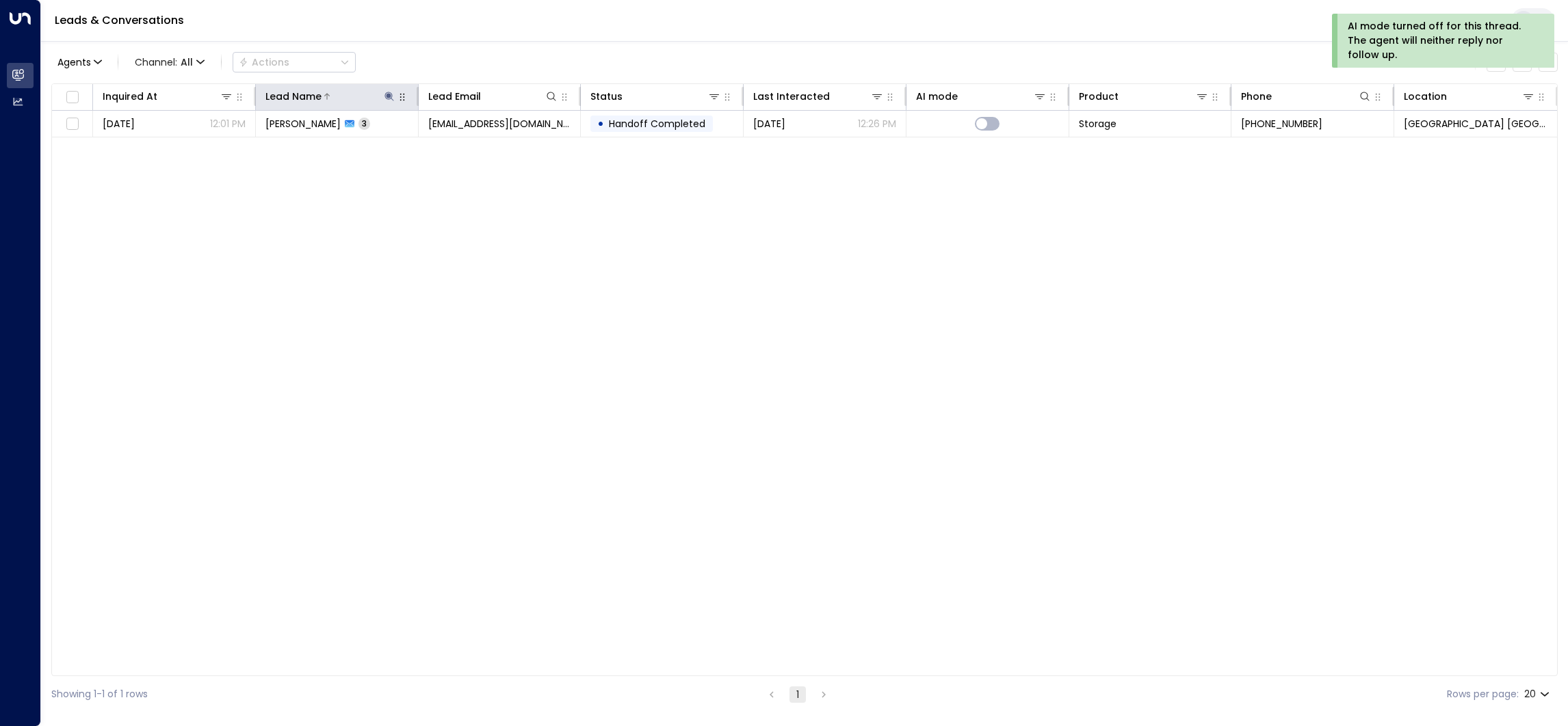
click at [391, 97] on icon at bounding box center [389, 97] width 11 height 11
click at [475, 146] on icon "button" at bounding box center [474, 146] width 9 height 9
click at [397, 146] on input "text" at bounding box center [389, 146] width 189 height 25
paste input "*****"
type input "*****"
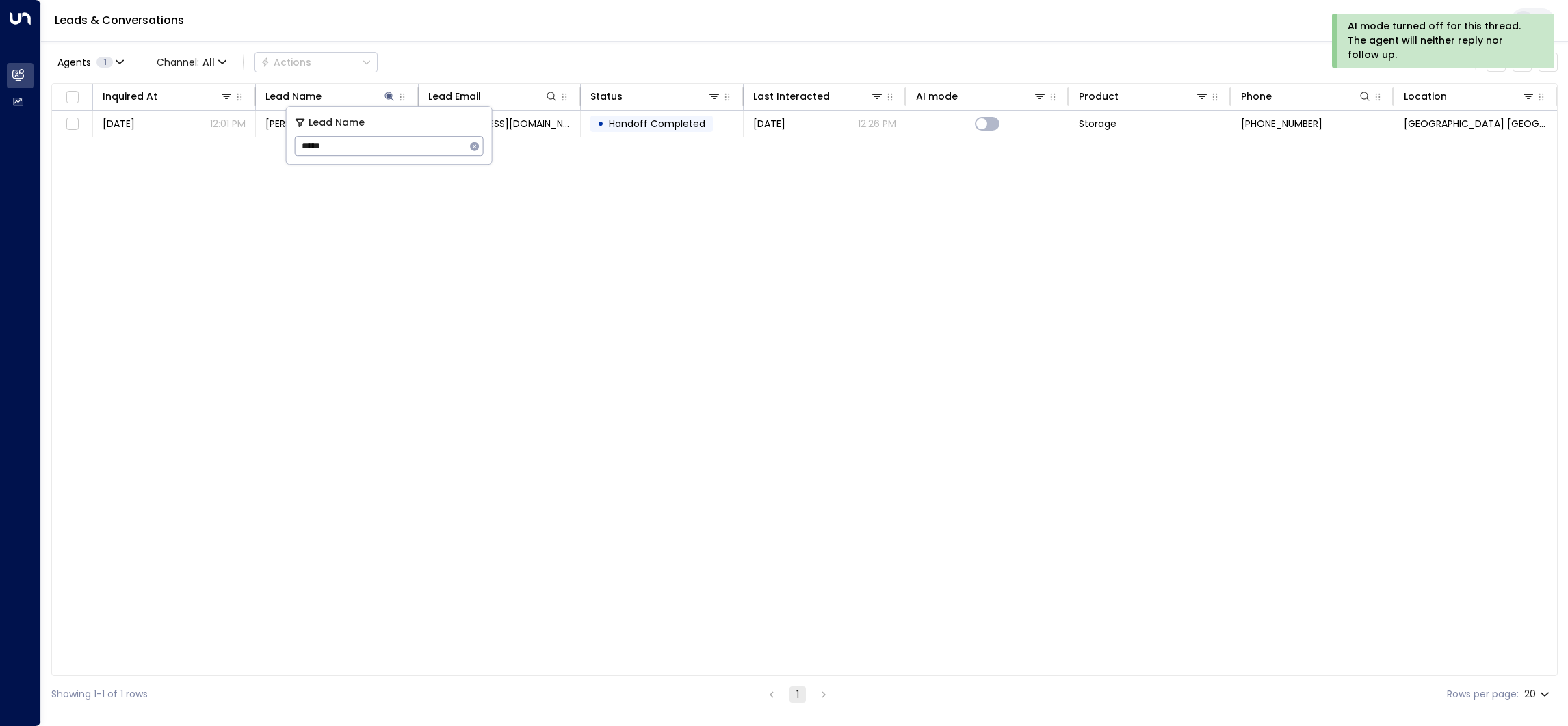
click at [430, 52] on div "Agents 1 Channel: All Actions Clear all" at bounding box center [805, 62] width 1507 height 29
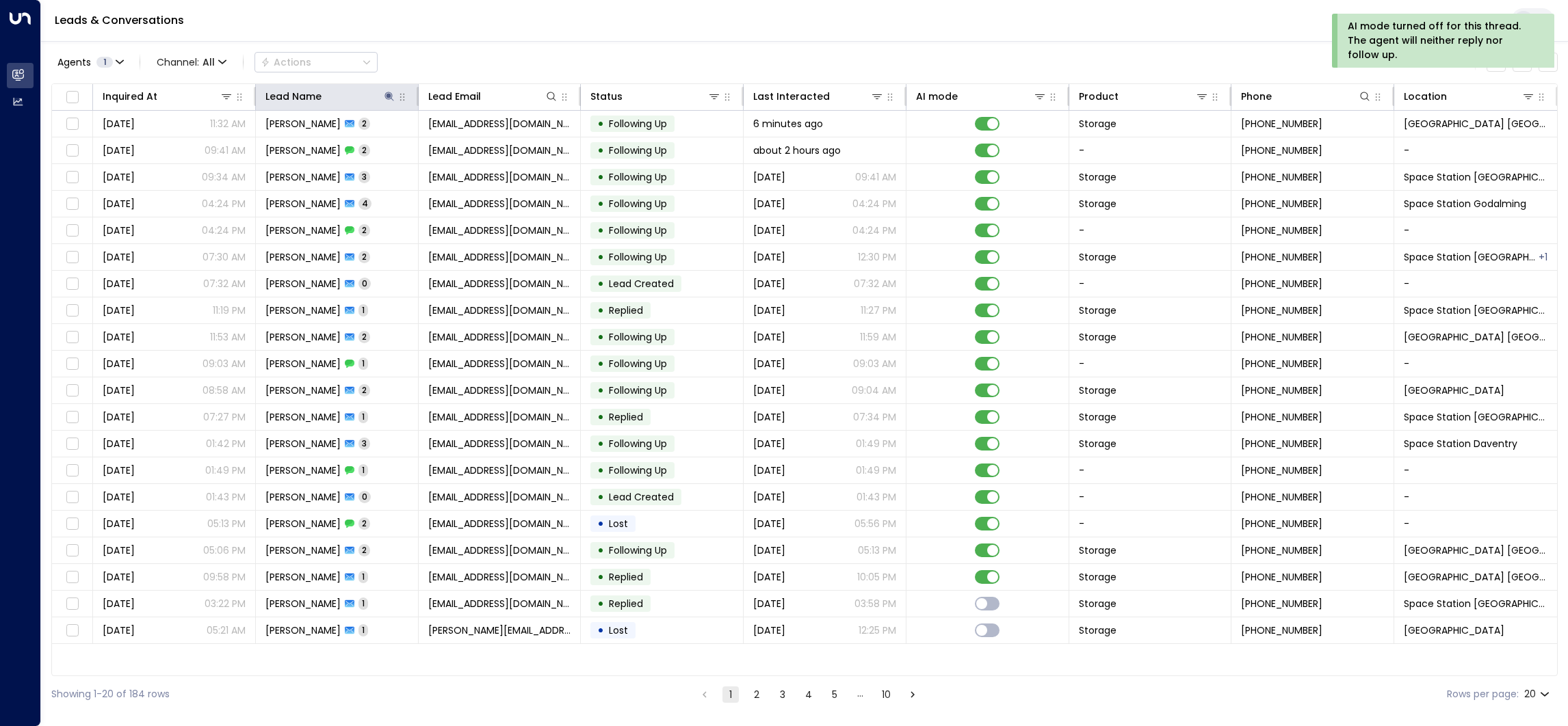
click at [364, 121] on td "[PERSON_NAME] 2" at bounding box center [337, 123] width 163 height 26
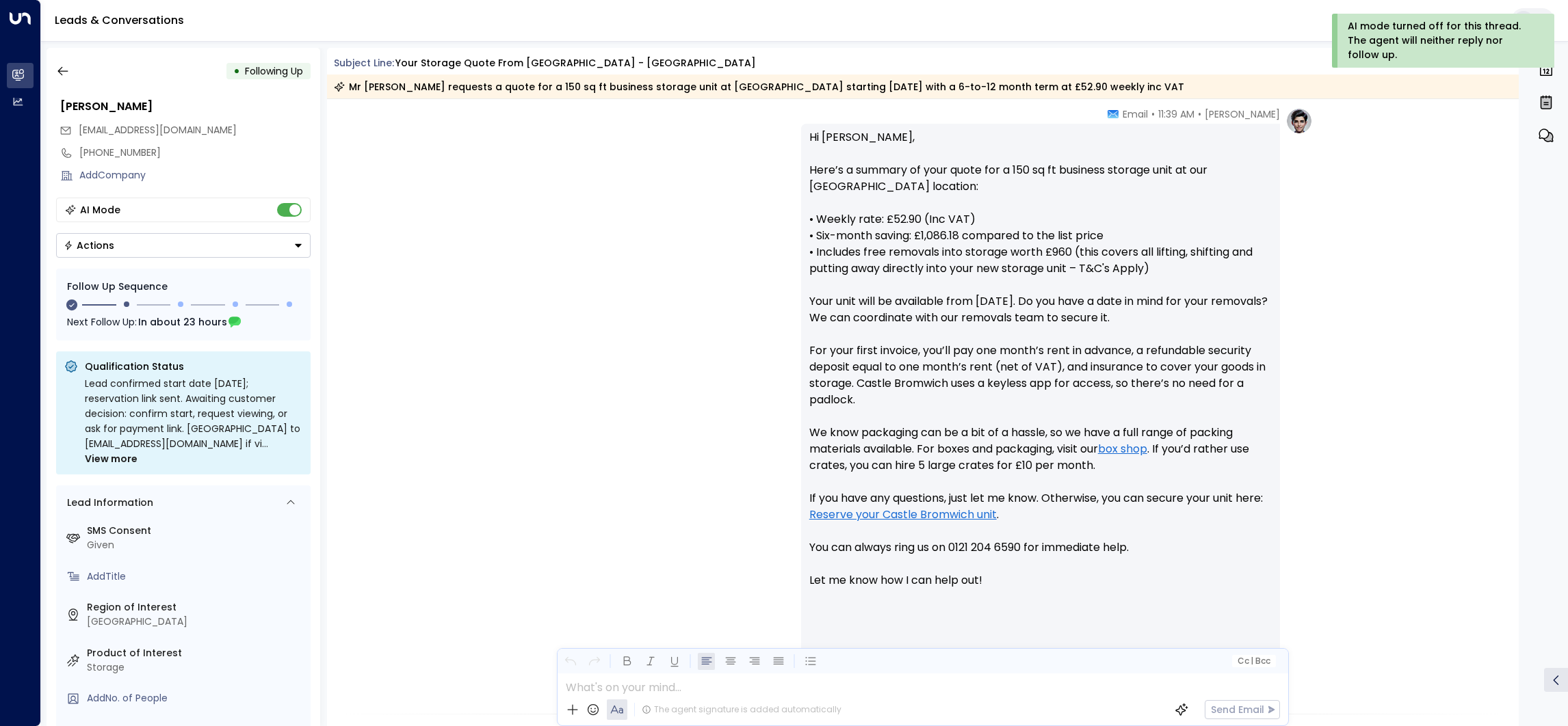
scroll to position [408, 0]
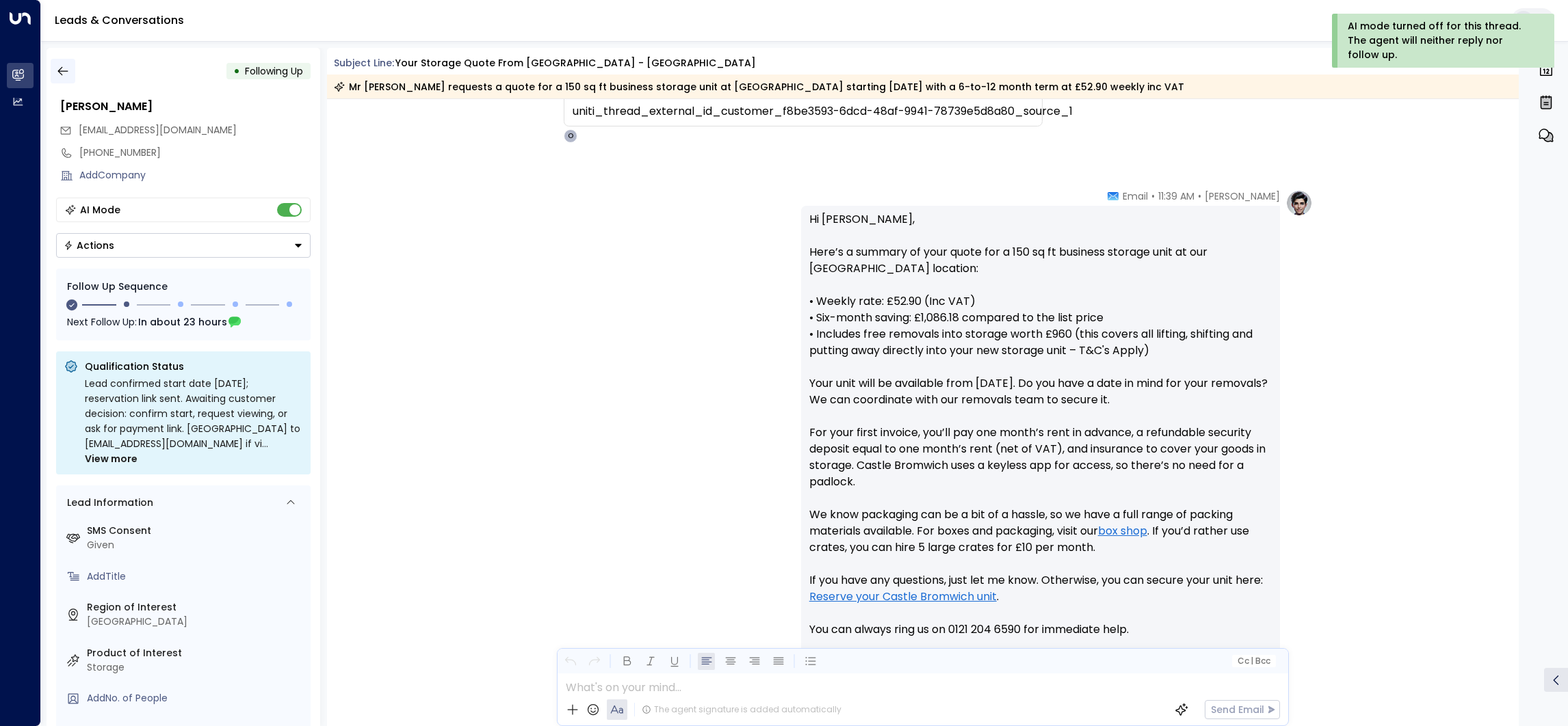
click at [58, 70] on icon "button" at bounding box center [62, 71] width 10 height 9
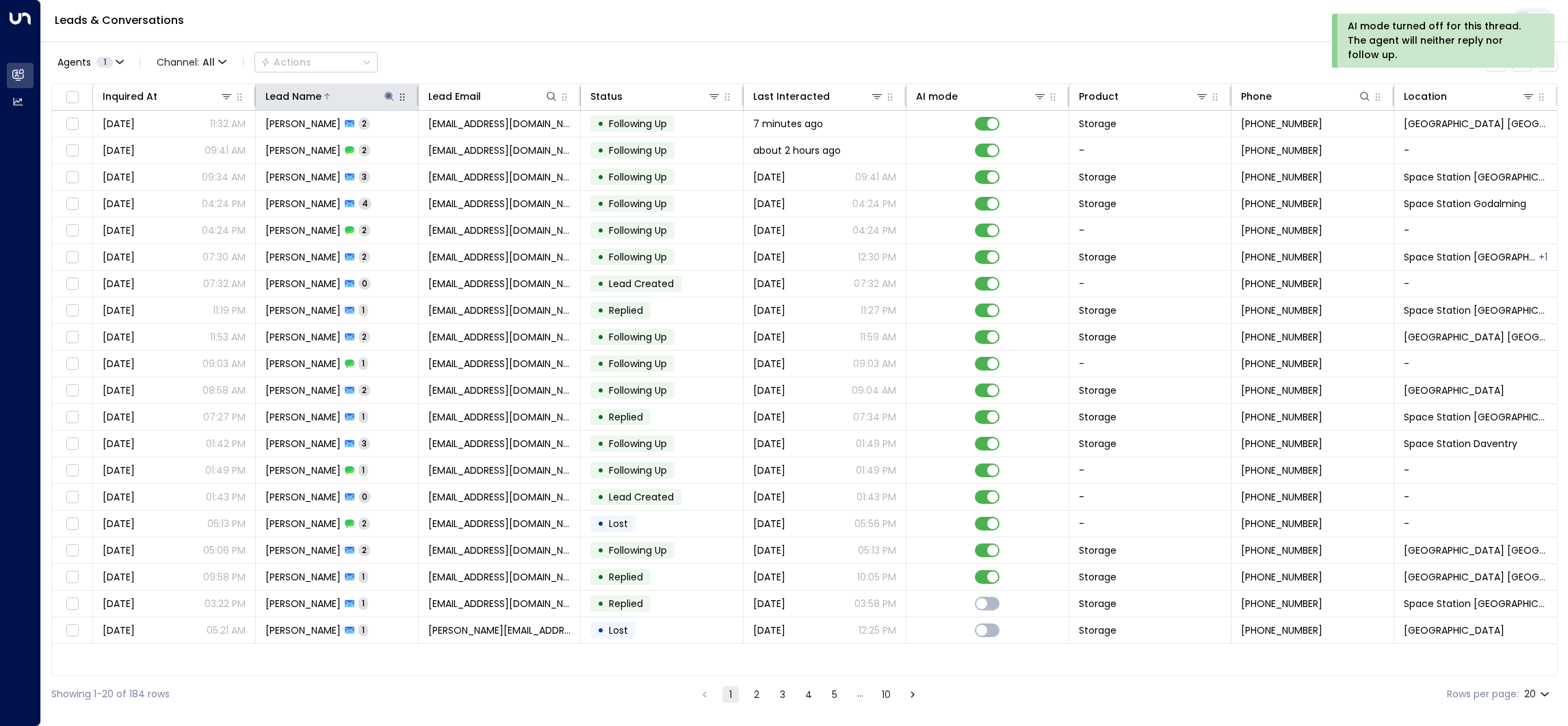
click at [389, 93] on icon at bounding box center [389, 96] width 9 height 9
click at [470, 144] on icon "button" at bounding box center [475, 147] width 11 height 11
click at [401, 151] on input "text" at bounding box center [389, 146] width 189 height 25
paste input "**********"
type input "**********"
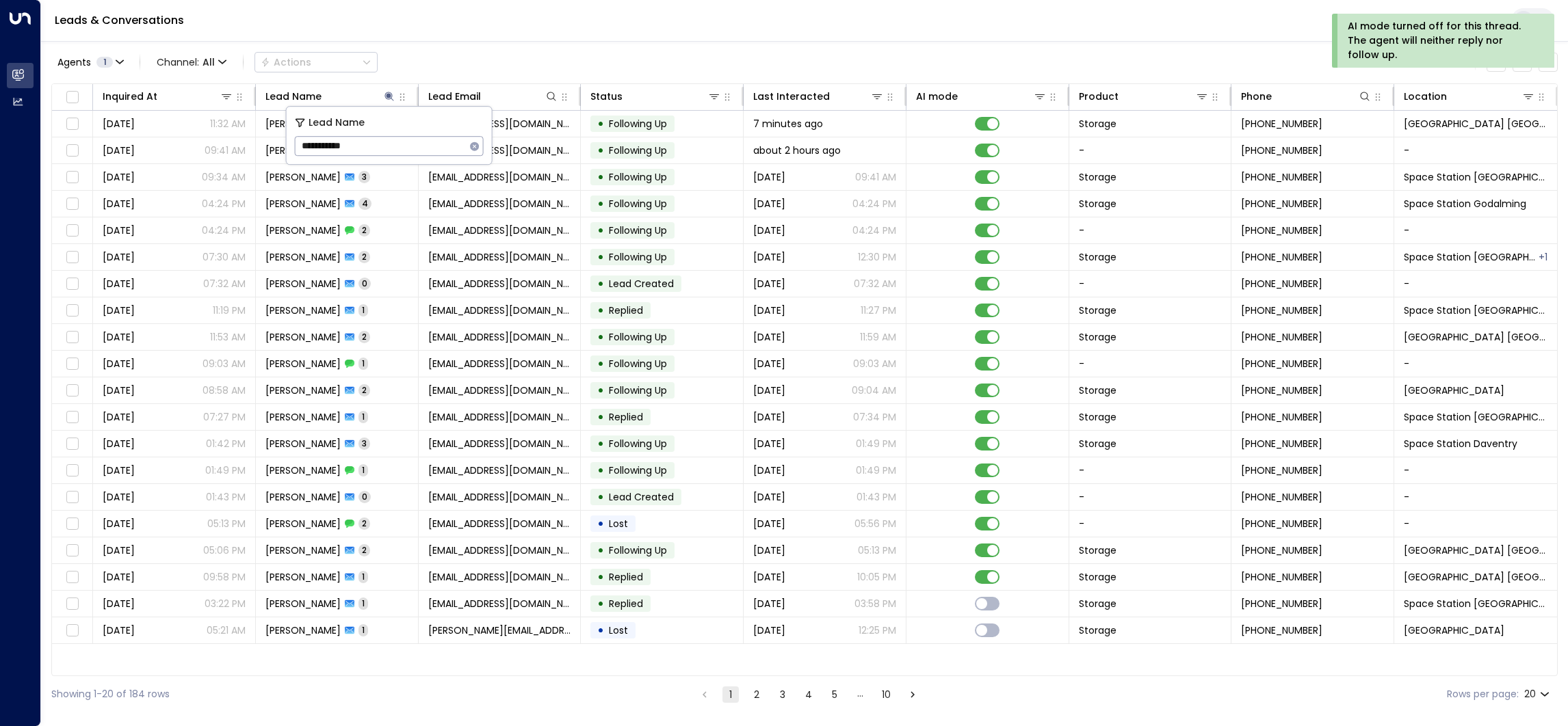
click at [460, 27] on div "Leads & Conversations" at bounding box center [805, 21] width 1527 height 42
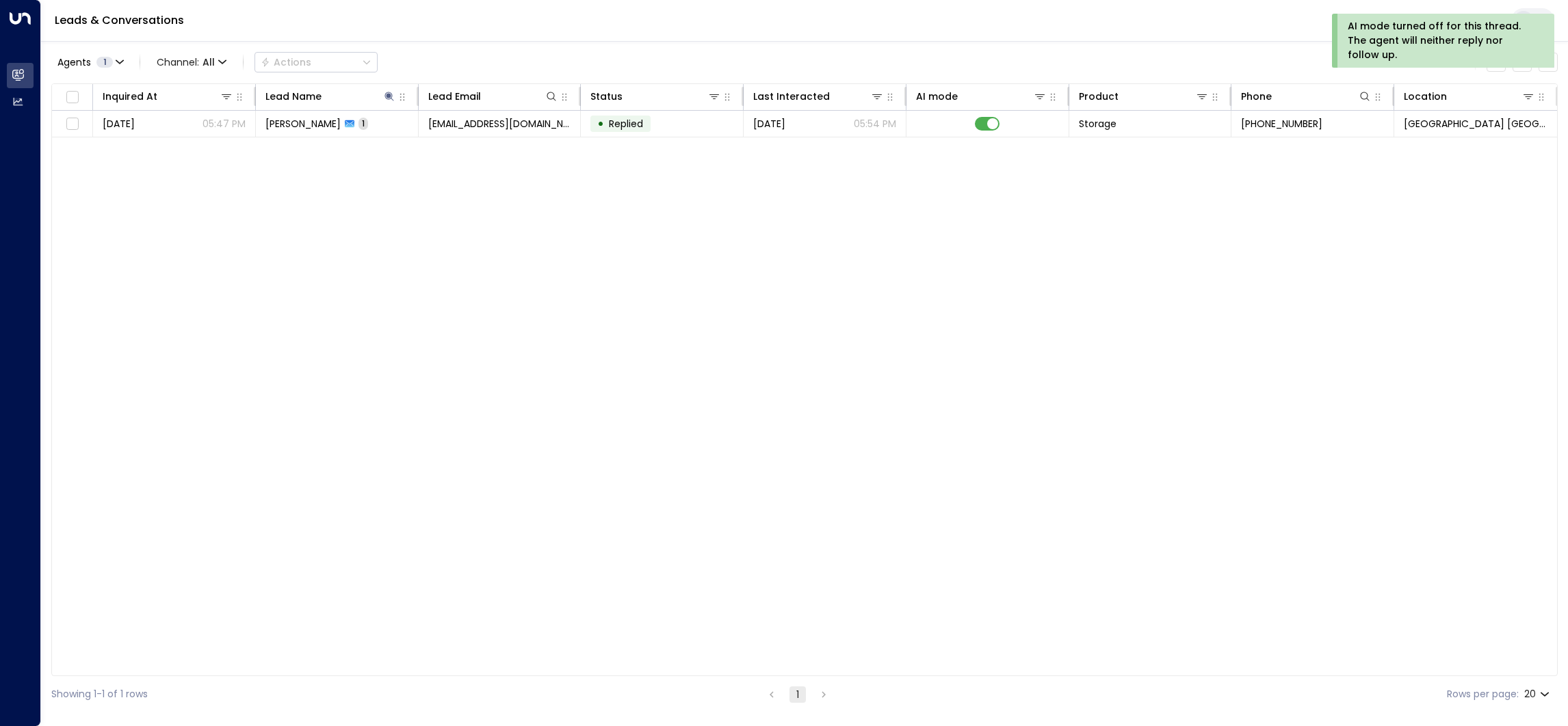
click at [358, 122] on td "[PERSON_NAME] 1" at bounding box center [337, 123] width 163 height 26
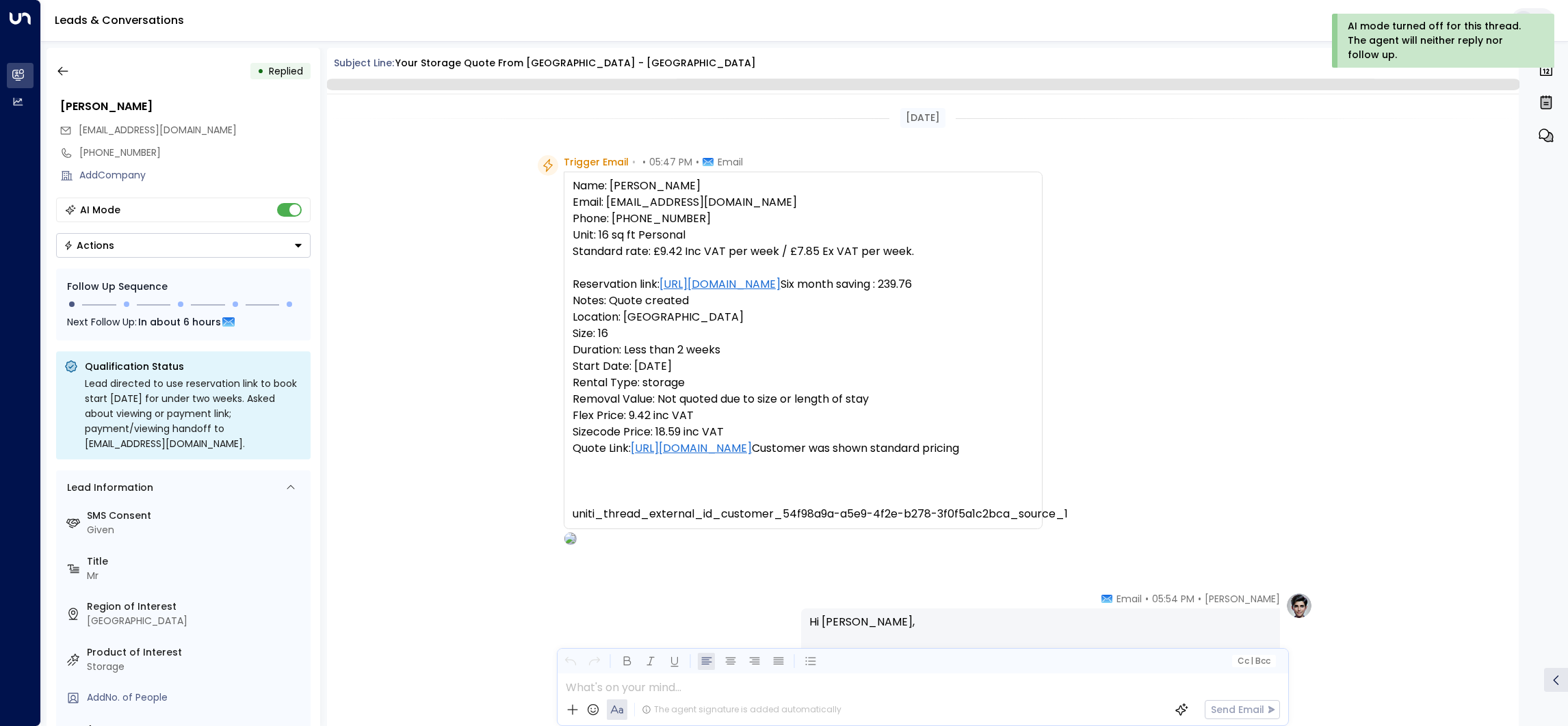
scroll to position [421, 0]
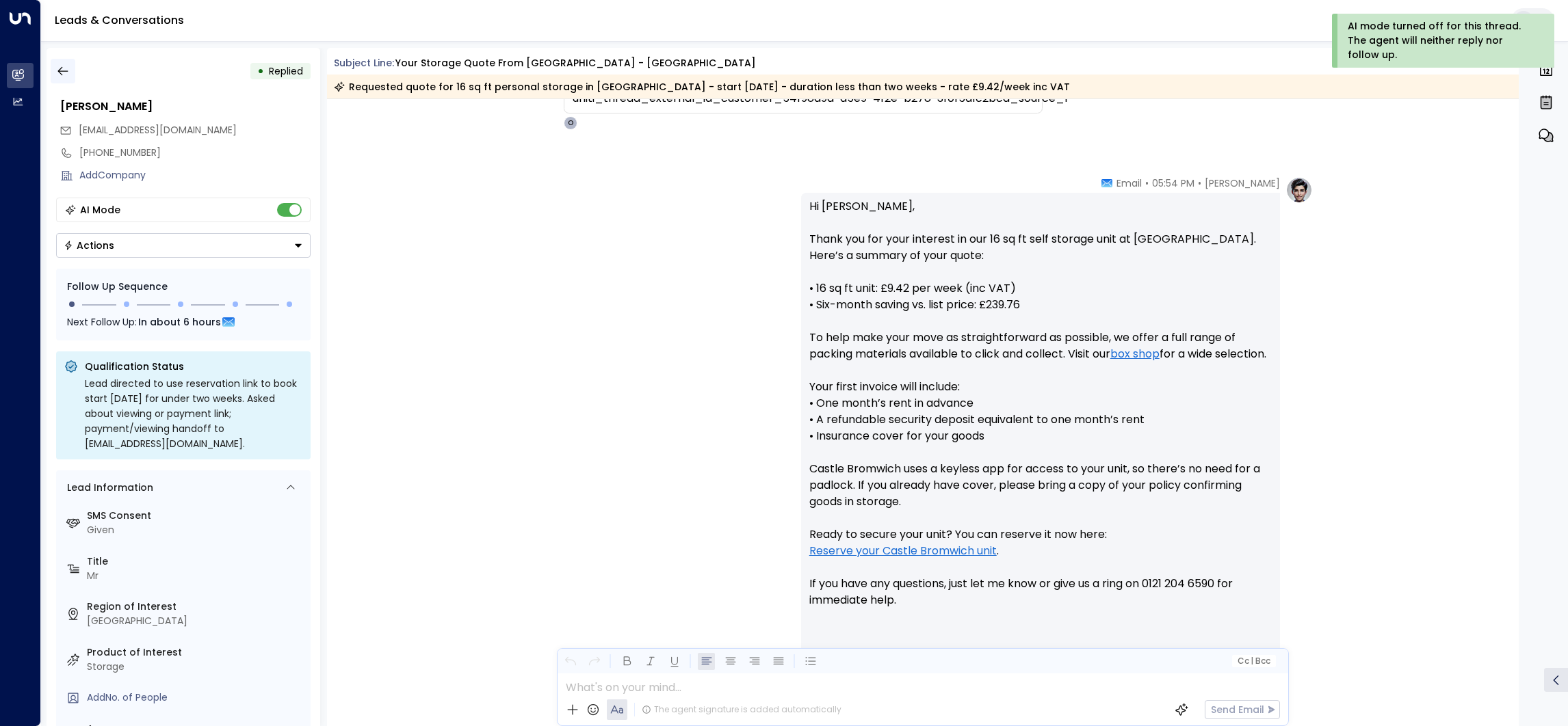
click at [64, 72] on icon "button" at bounding box center [63, 71] width 14 height 14
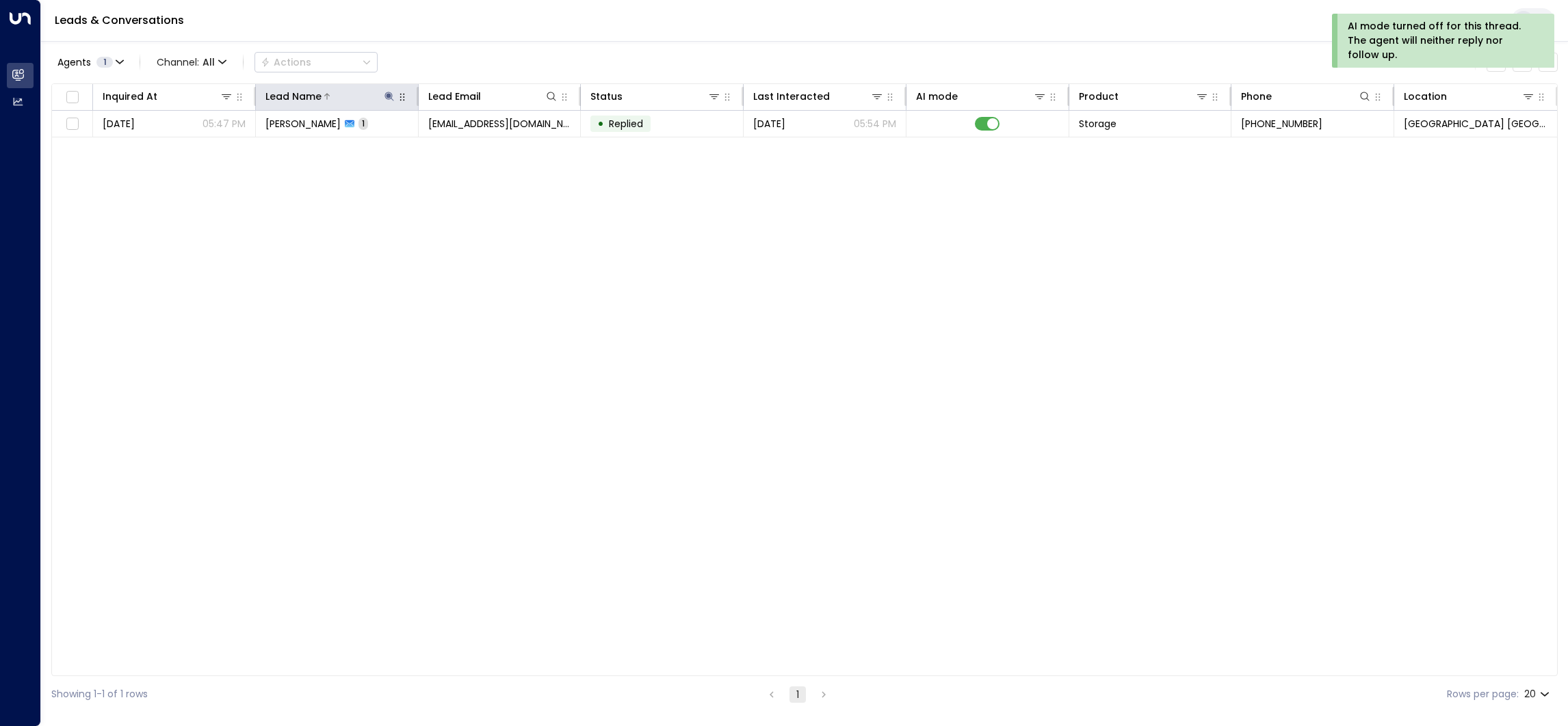
click at [393, 97] on icon at bounding box center [389, 97] width 11 height 11
click at [472, 141] on icon "button" at bounding box center [475, 147] width 11 height 11
click at [412, 143] on input "text" at bounding box center [389, 146] width 189 height 25
paste input "**********"
type input "**********"
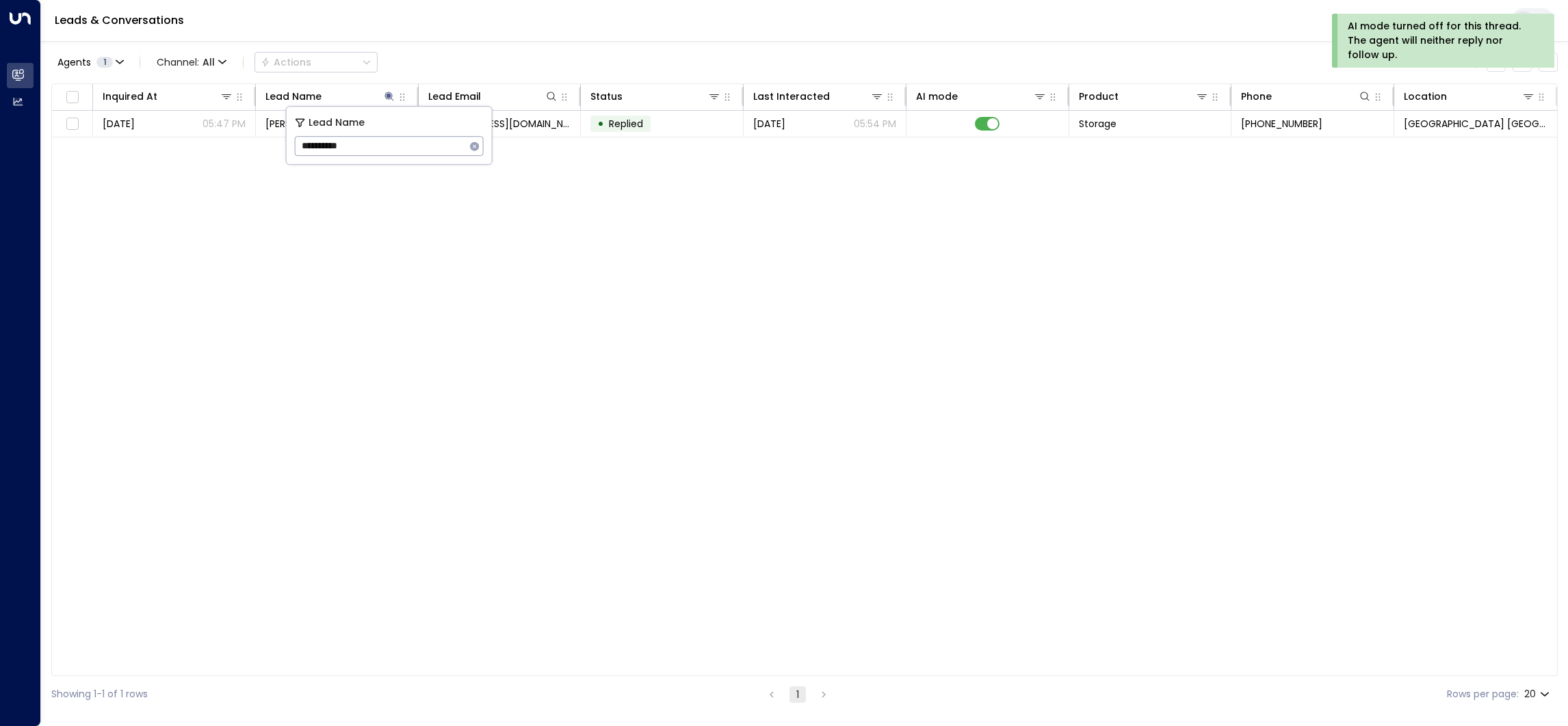
click at [422, 30] on div "Leads & Conversations" at bounding box center [805, 21] width 1527 height 42
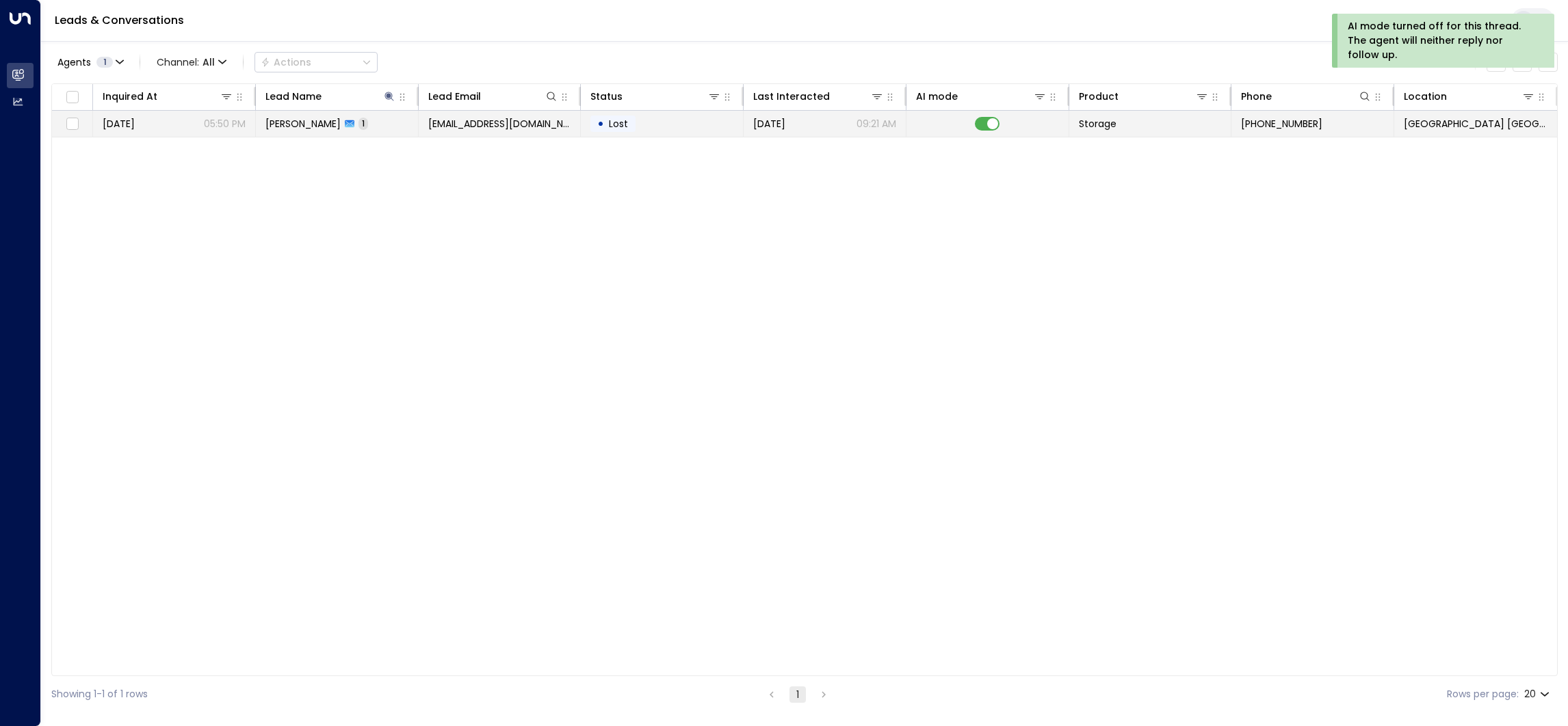
click at [455, 125] on span "[EMAIL_ADDRESS][DOMAIN_NAME]" at bounding box center [499, 123] width 143 height 14
